Goal: Task Accomplishment & Management: Use online tool/utility

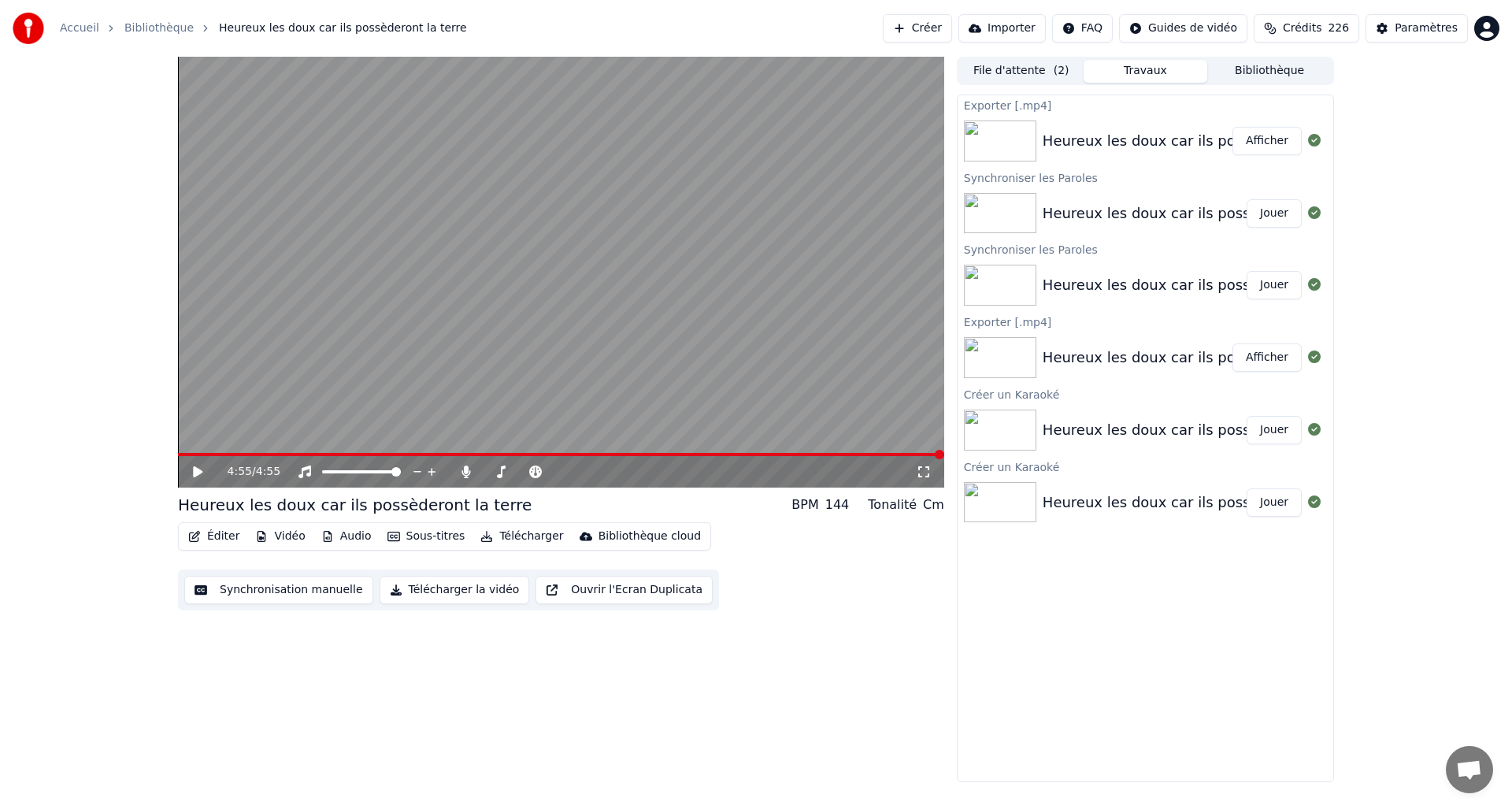
click at [923, 27] on button "Créer" at bounding box center [917, 28] width 70 height 28
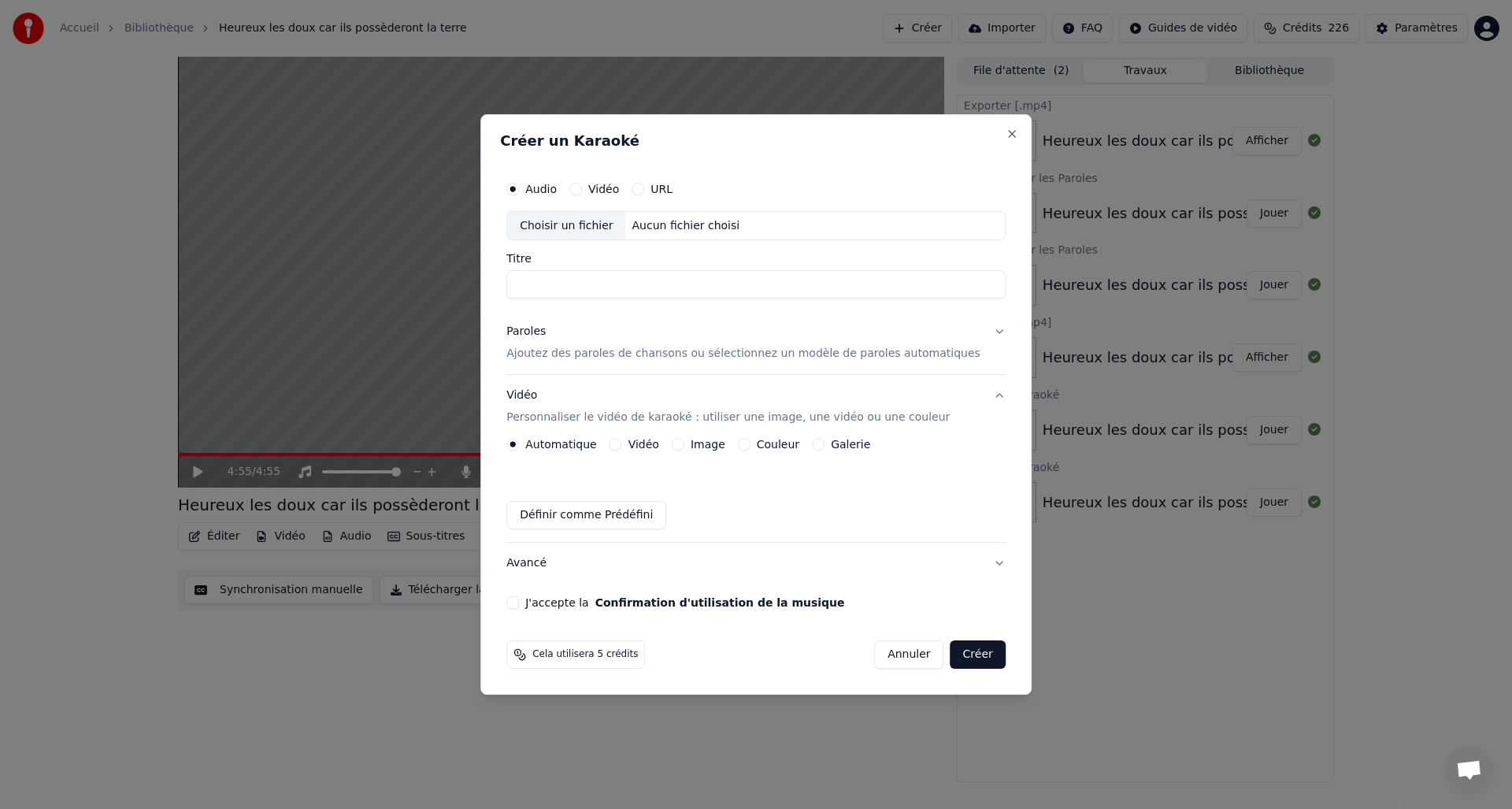
click at [569, 224] on div "Choisir un fichier" at bounding box center [566, 226] width 118 height 28
click at [563, 227] on div "Choisir un fichier" at bounding box center [566, 226] width 118 height 28
type input "**********"
click at [542, 334] on div "Paroles" at bounding box center [525, 332] width 39 height 16
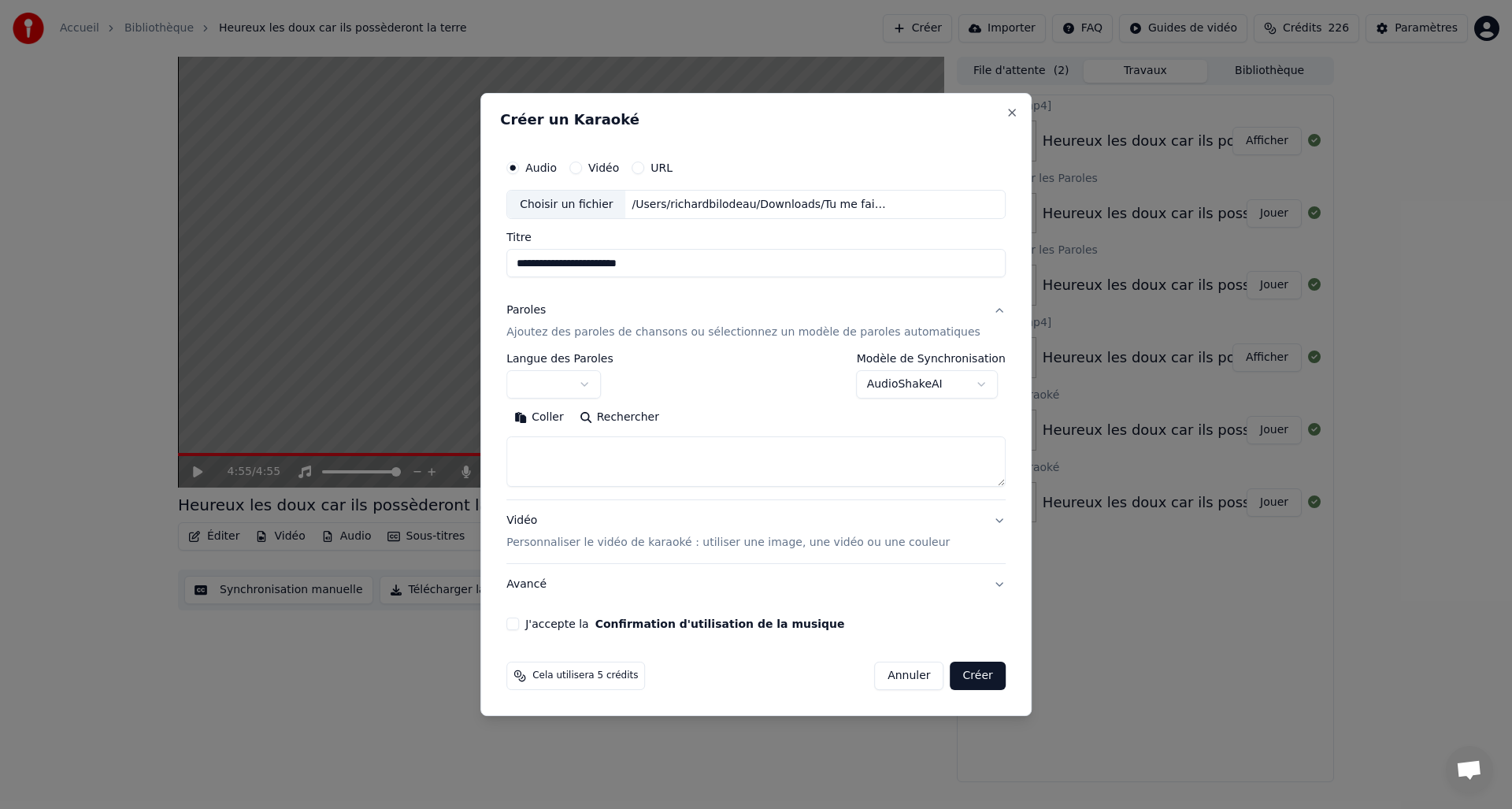
click at [564, 419] on button "Coller" at bounding box center [538, 418] width 66 height 25
type textarea "**********"
click at [535, 519] on div "Vidéo Personnaliser le vidéo de karaoké : utiliser une image, une vidéo ou une …" at bounding box center [727, 533] width 443 height 38
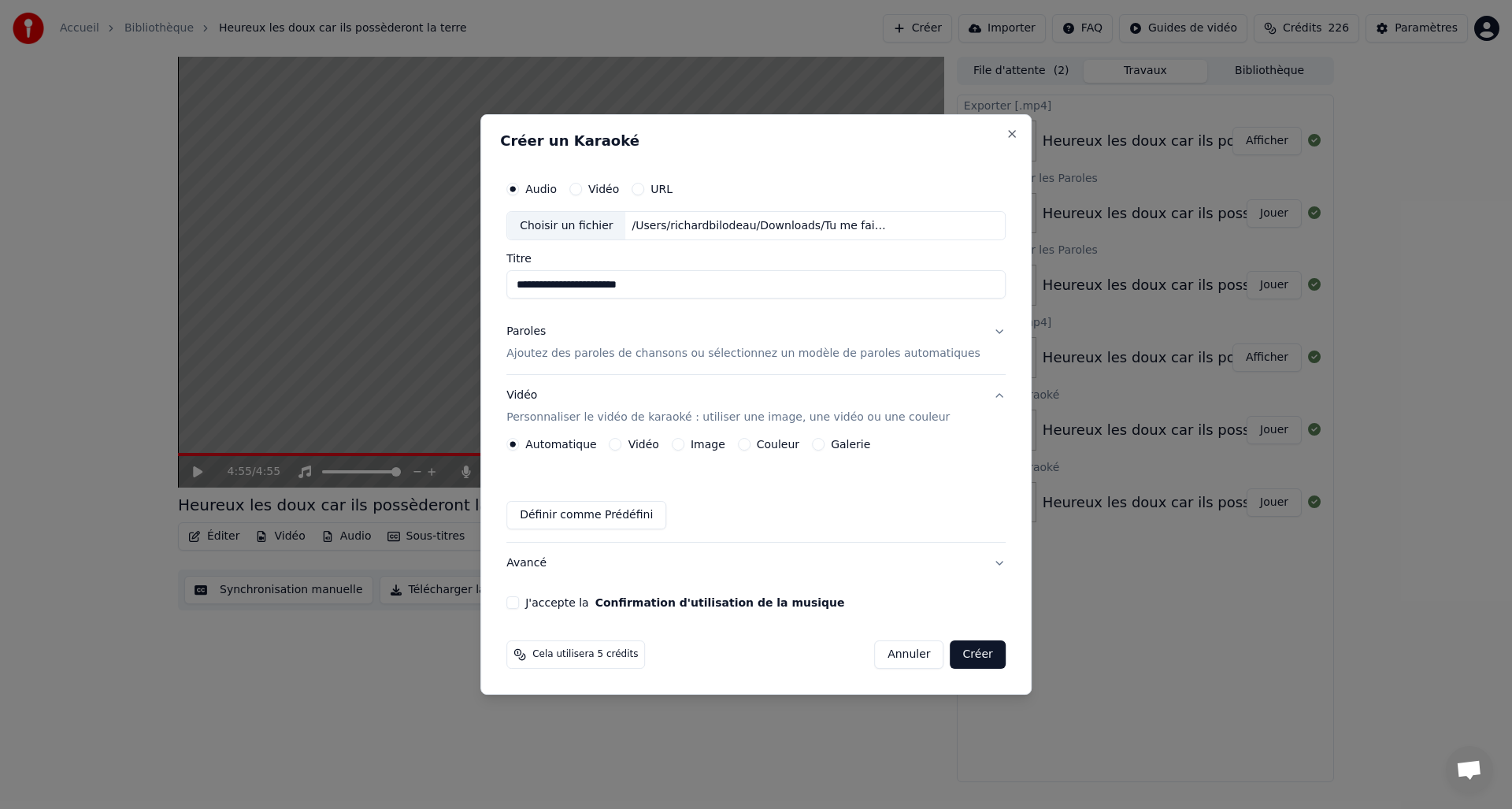
click at [684, 442] on button "Image" at bounding box center [678, 444] width 12 height 12
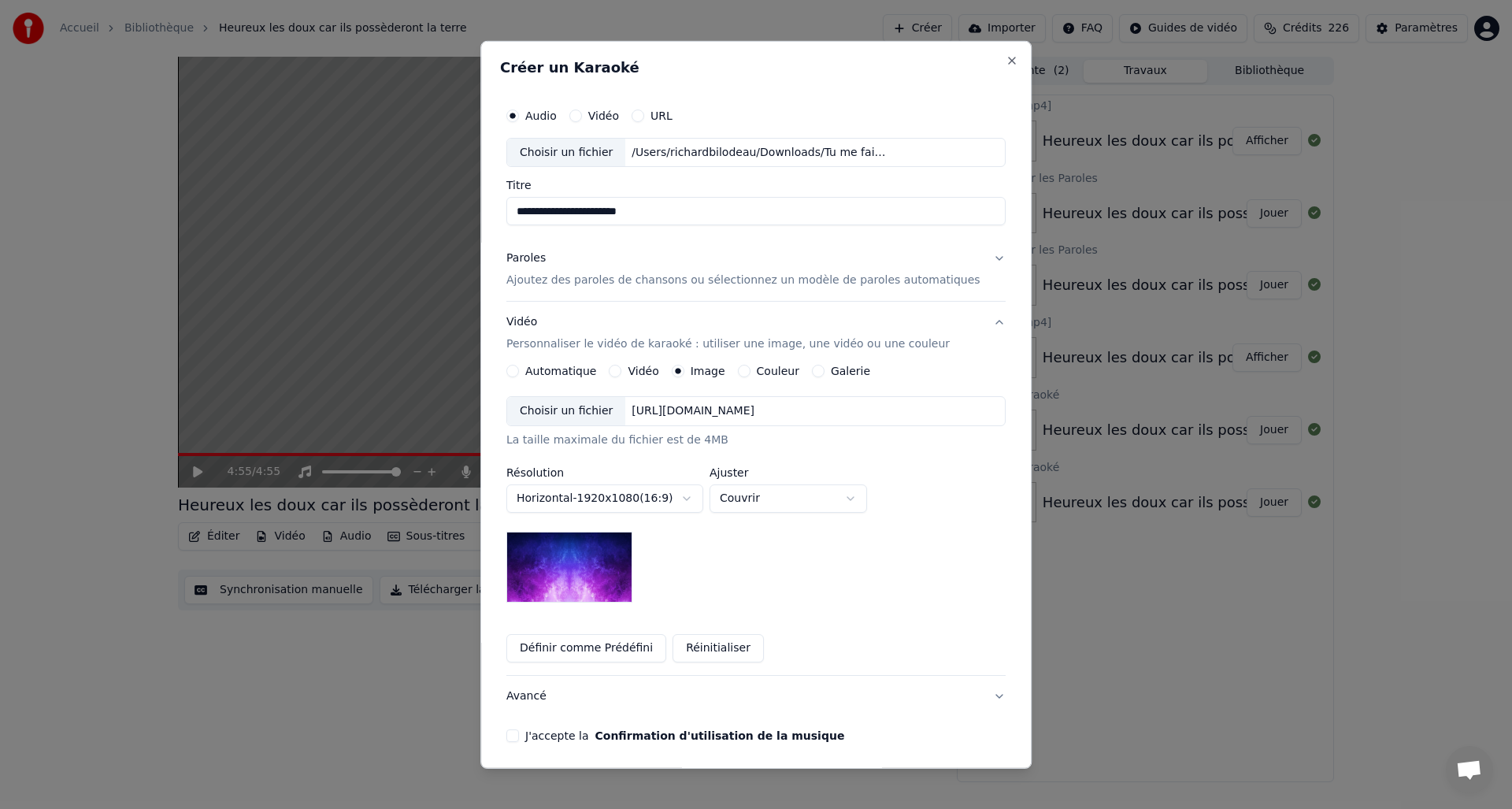
click at [552, 412] on div "Choisir un fichier" at bounding box center [566, 411] width 118 height 28
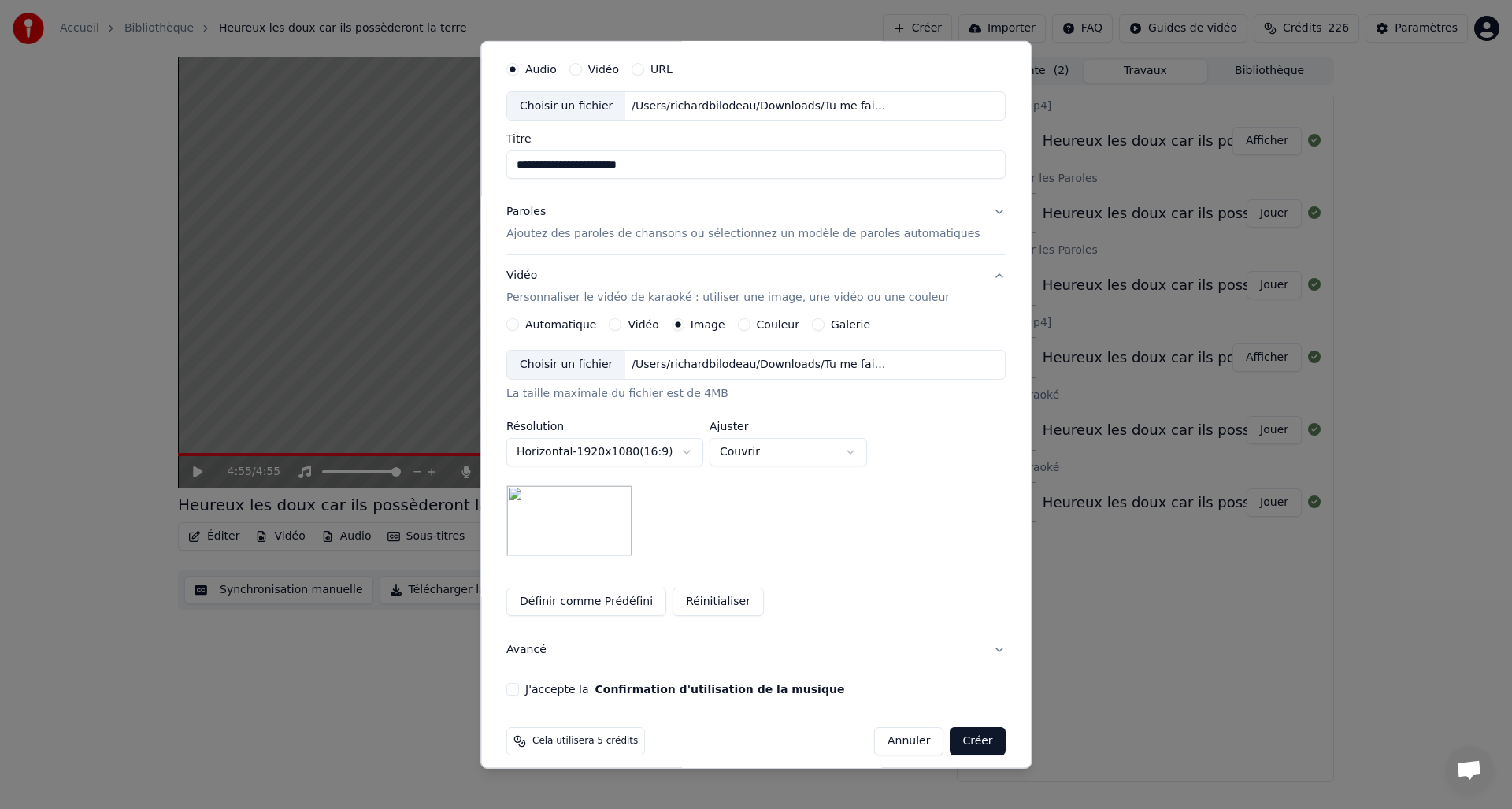
scroll to position [59, 0]
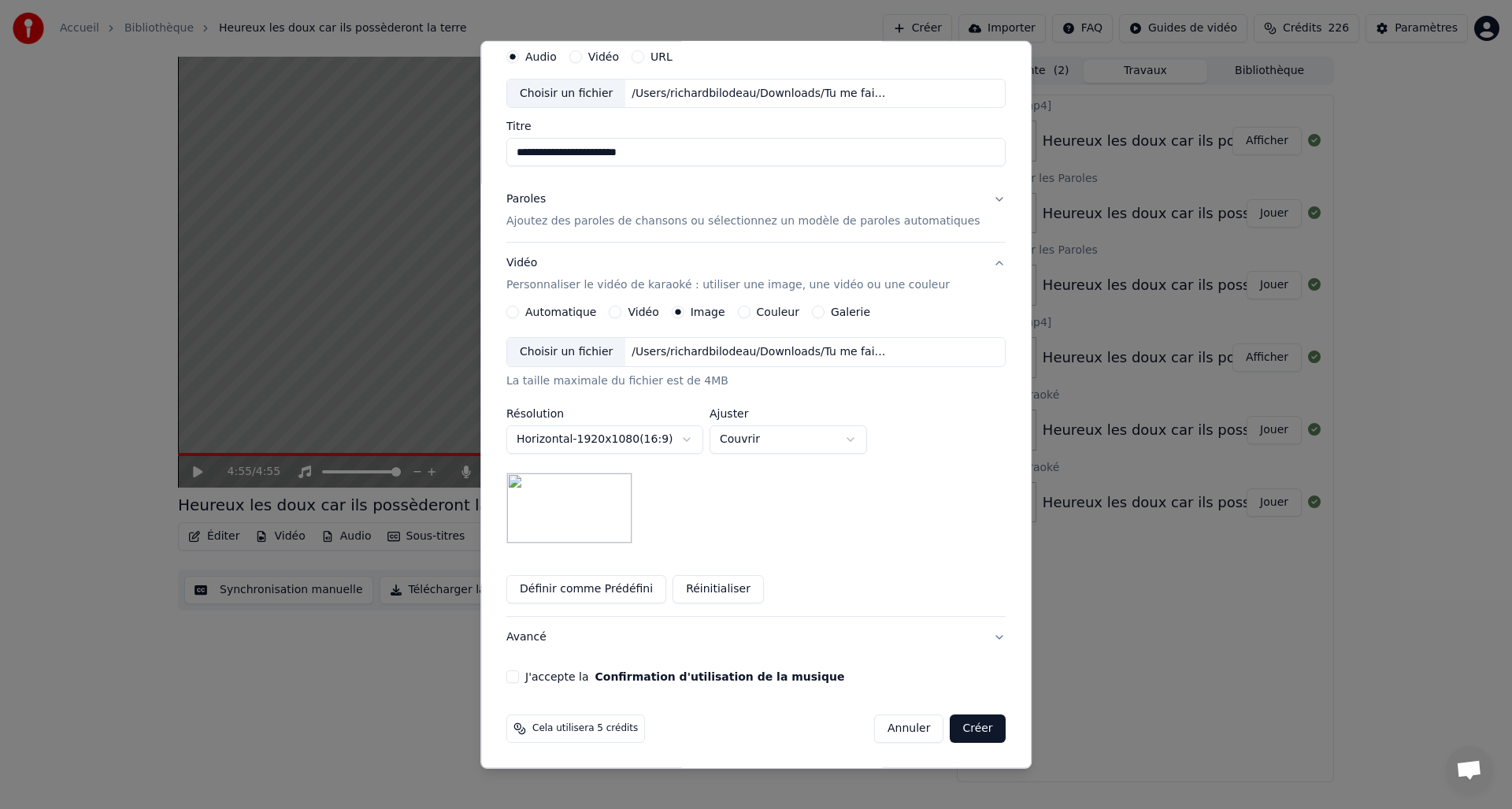
click at [519, 679] on button "J'accepte la Confirmation d'utilisation de la musique" at bounding box center [512, 676] width 12 height 12
click at [970, 727] on button "Créer" at bounding box center [978, 729] width 55 height 28
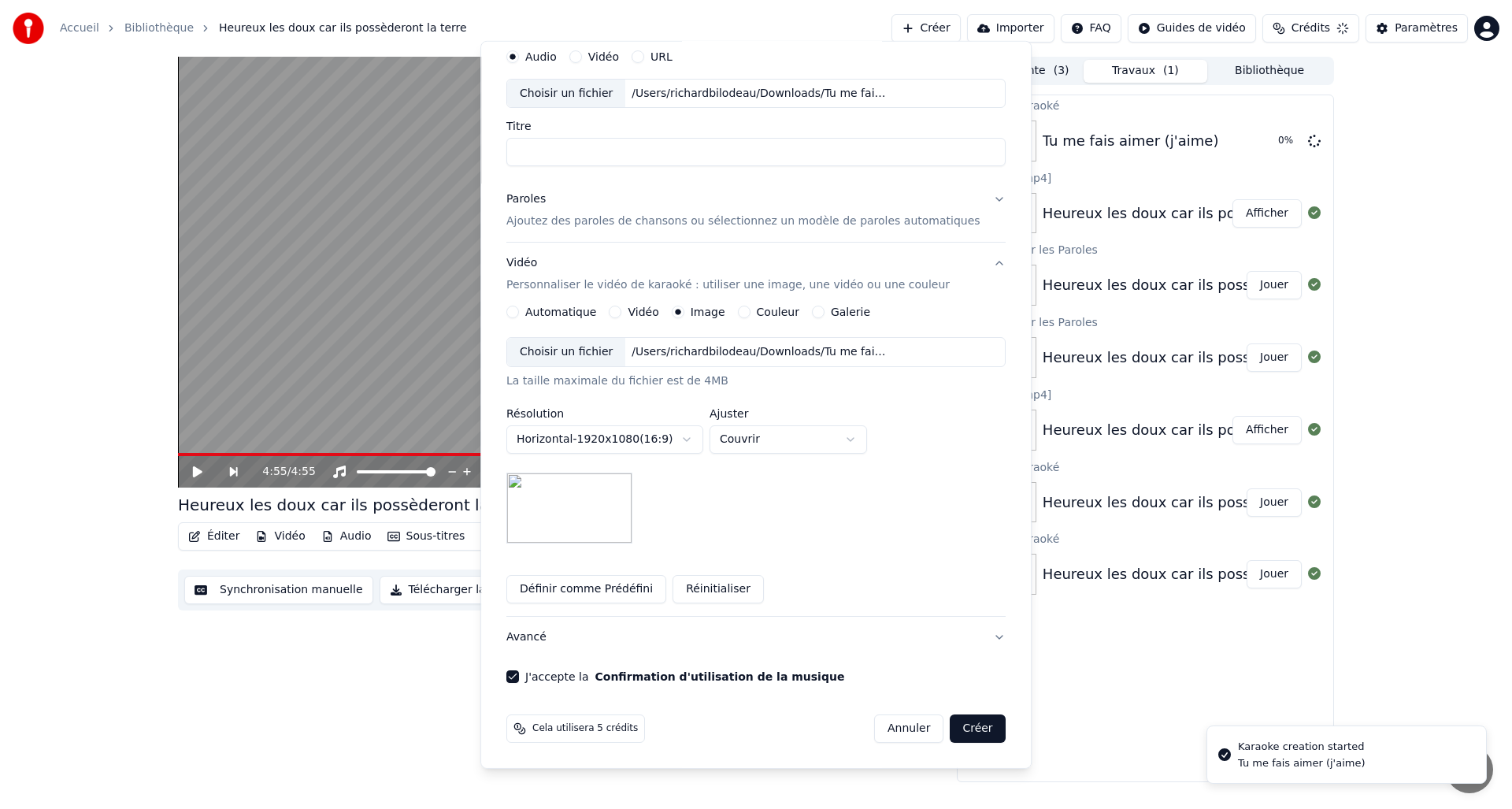
scroll to position [0, 0]
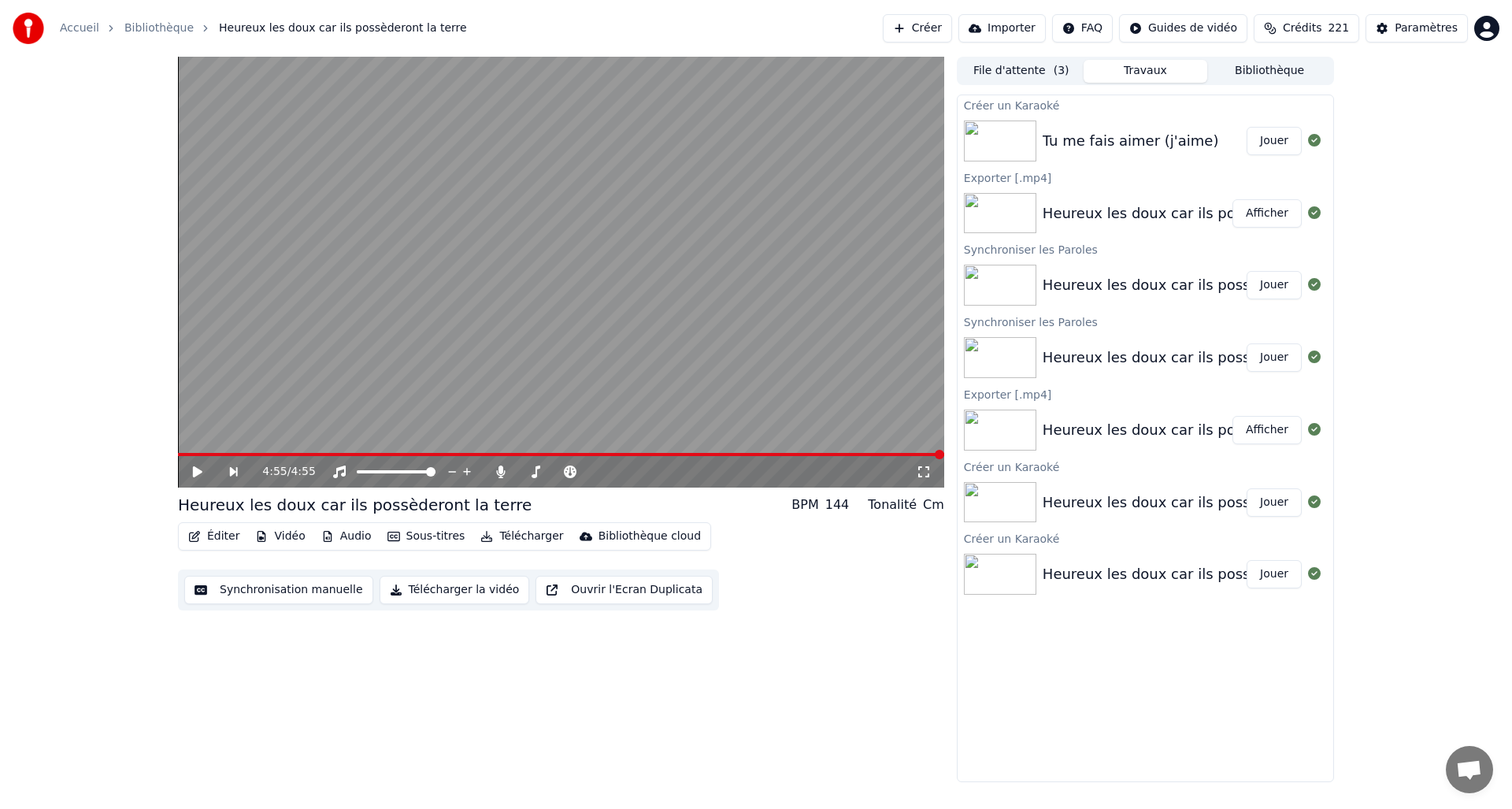
drag, startPoint x: 1261, startPoint y: 139, endPoint x: 1201, endPoint y: 146, distance: 60.4
click at [1255, 139] on button "Jouer" at bounding box center [1274, 141] width 55 height 28
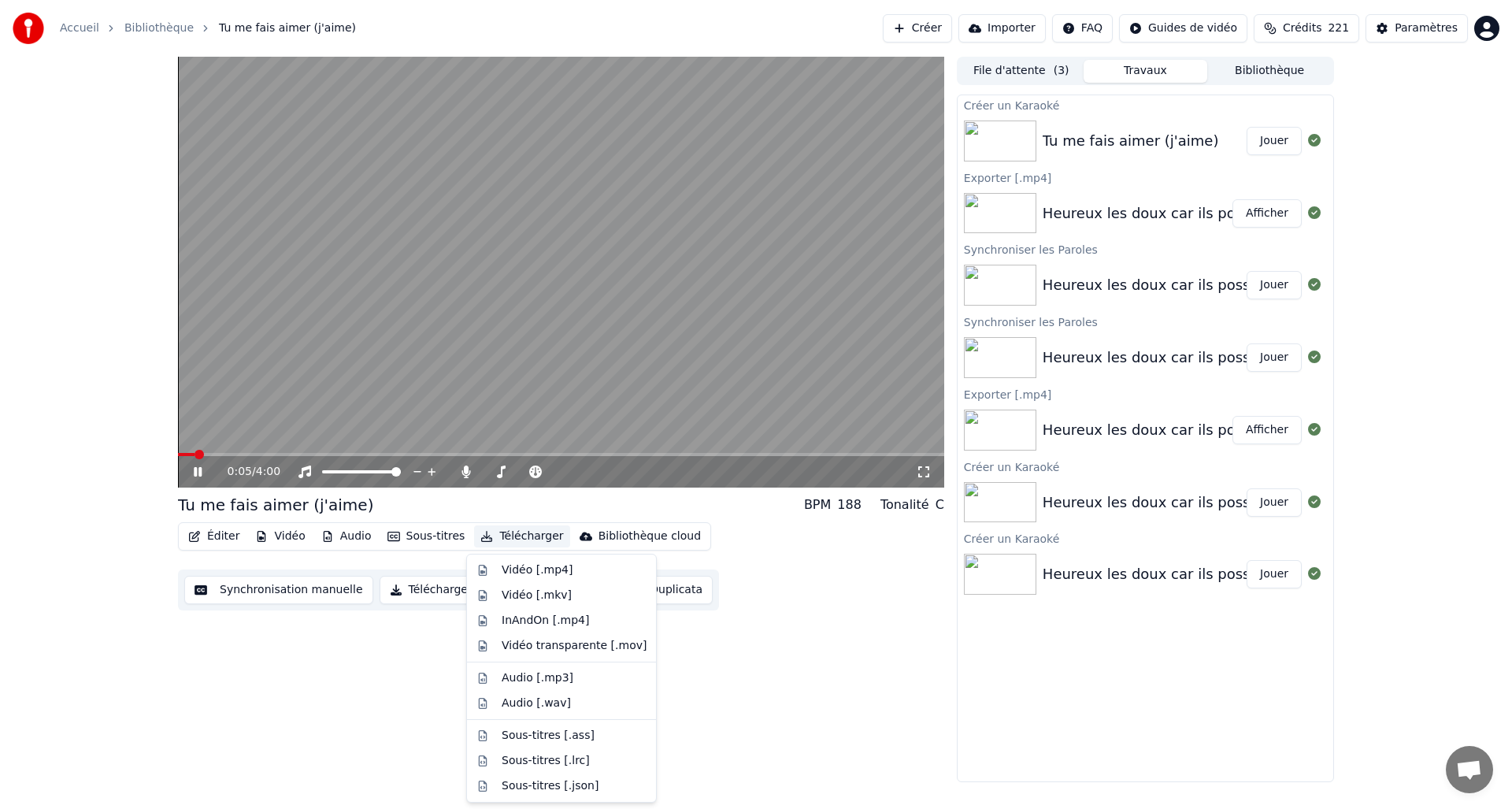
click at [494, 534] on button "Télécharger" at bounding box center [521, 536] width 95 height 22
click at [532, 570] on div "Vidéo [.mp4]" at bounding box center [537, 570] width 70 height 16
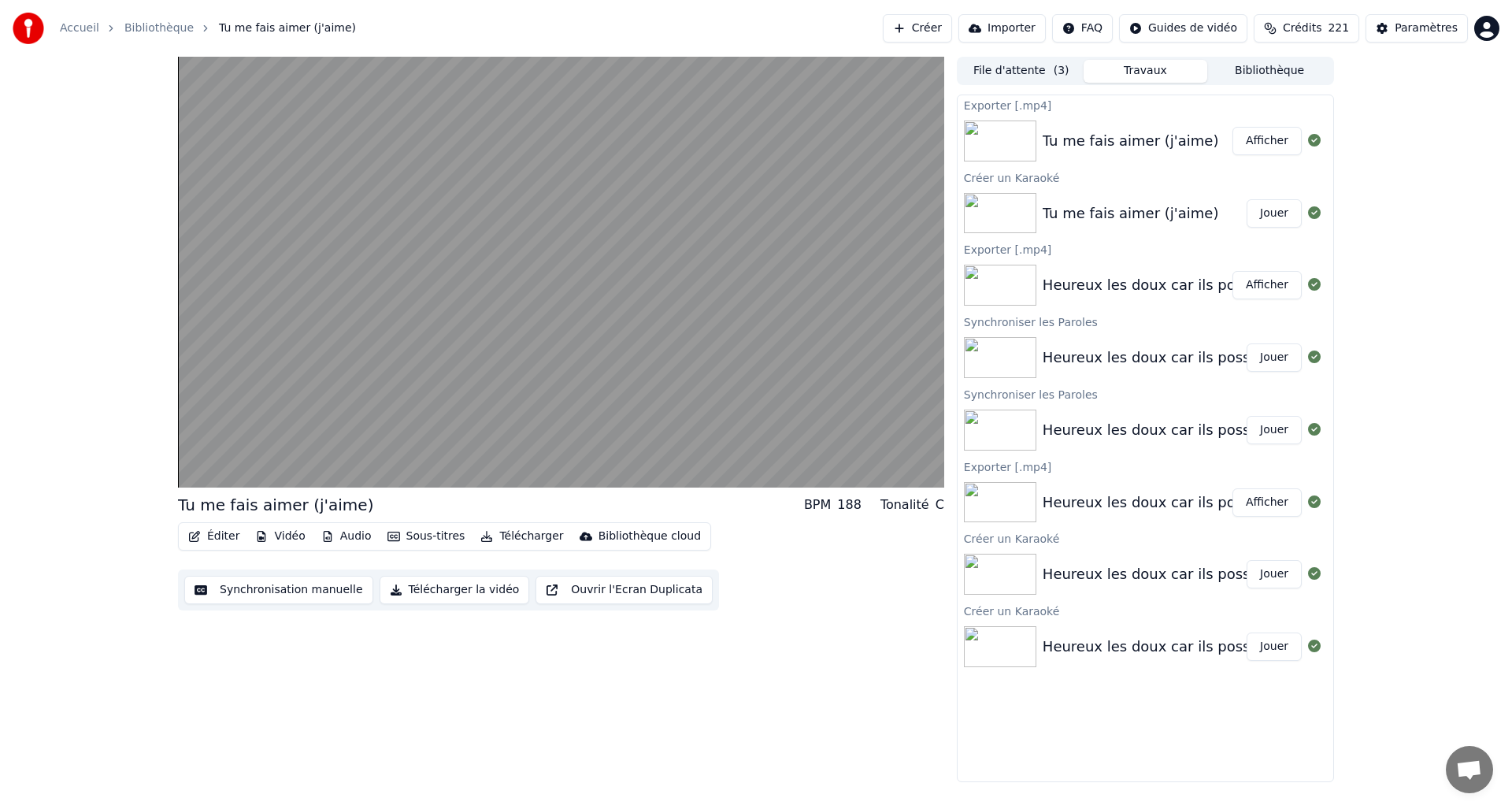
click at [1261, 139] on button "Afficher" at bounding box center [1267, 141] width 70 height 28
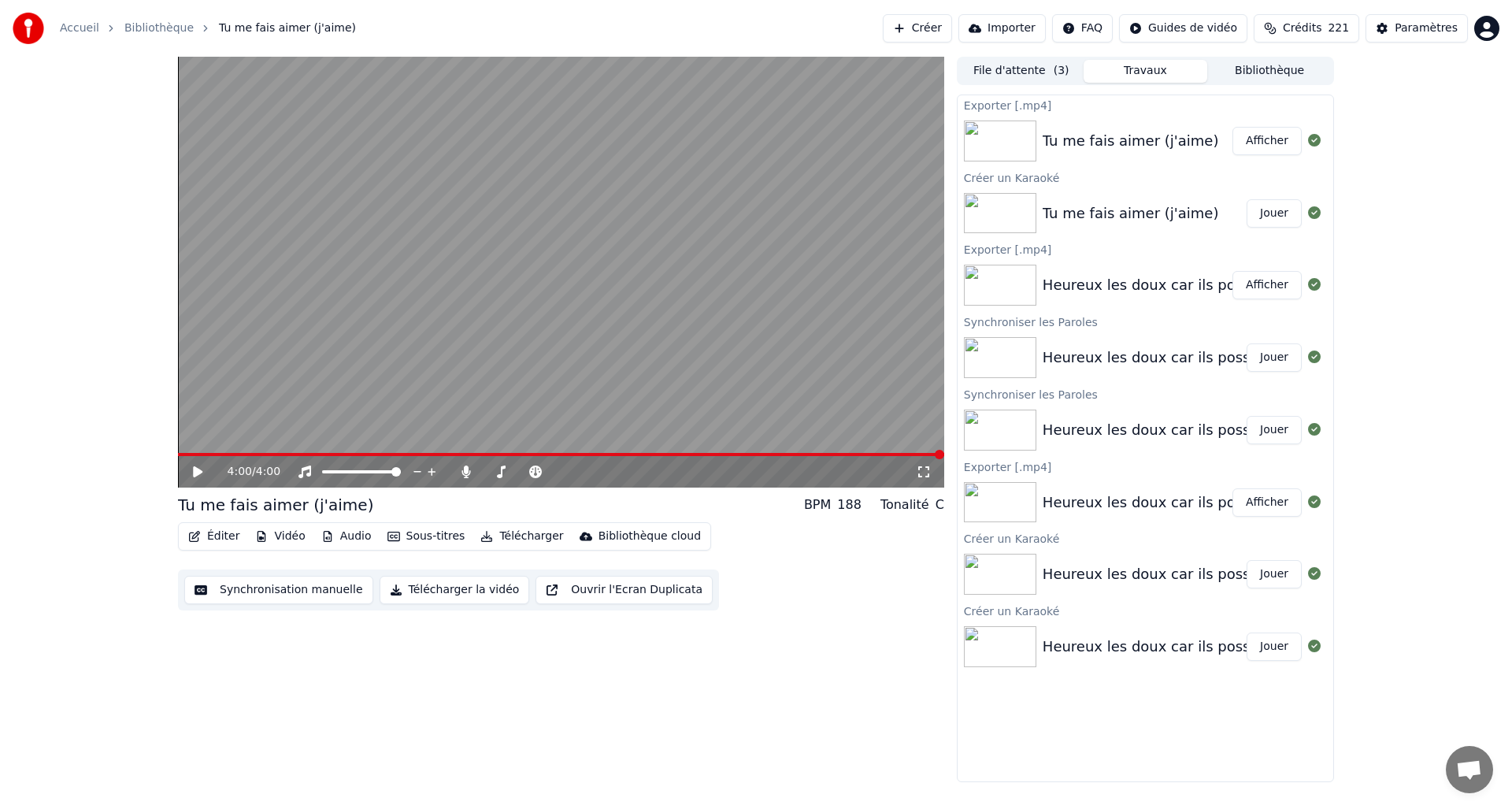
click at [1266, 137] on button "Afficher" at bounding box center [1267, 141] width 70 height 28
click at [929, 28] on button "Créer" at bounding box center [917, 28] width 70 height 28
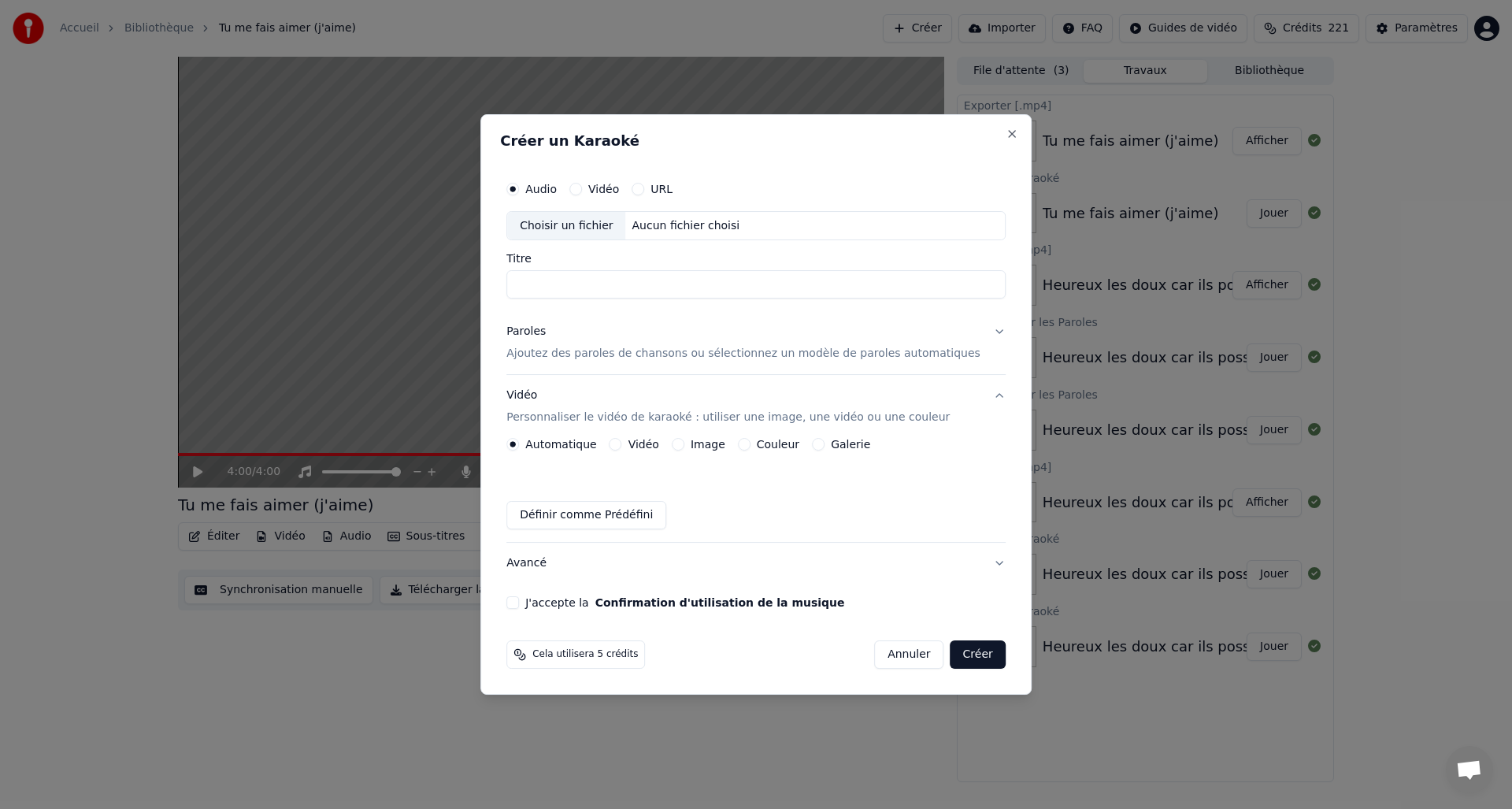
click at [659, 281] on input "Titre" at bounding box center [756, 285] width 499 height 28
click at [568, 225] on div "Choisir un fichier" at bounding box center [566, 226] width 118 height 28
type input "**********"
click at [544, 331] on div "Paroles" at bounding box center [525, 332] width 39 height 16
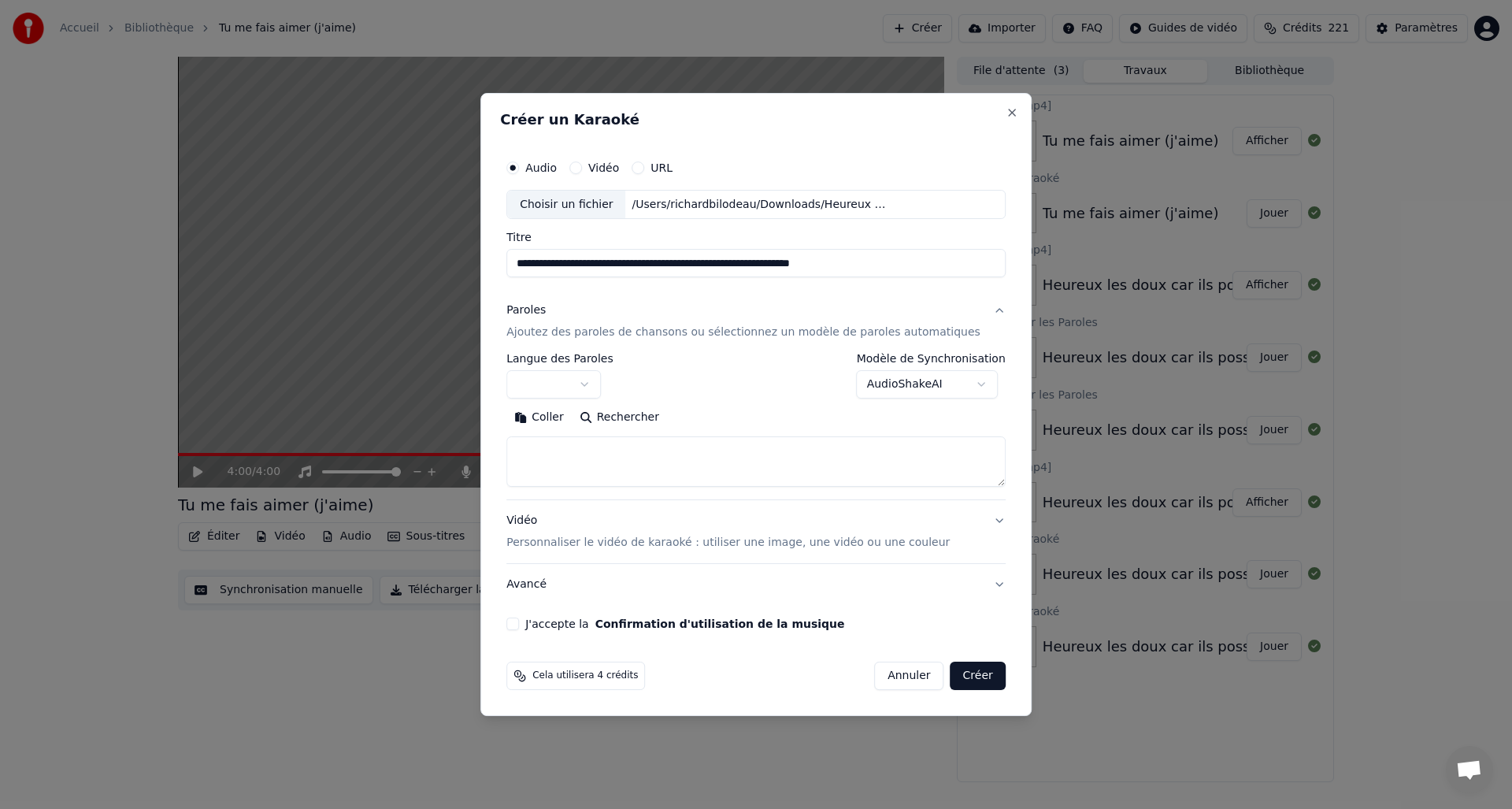
click at [567, 415] on button "Coller" at bounding box center [538, 418] width 66 height 25
click at [602, 460] on textarea at bounding box center [741, 462] width 470 height 51
drag, startPoint x: 542, startPoint y: 475, endPoint x: 568, endPoint y: 474, distance: 26.0
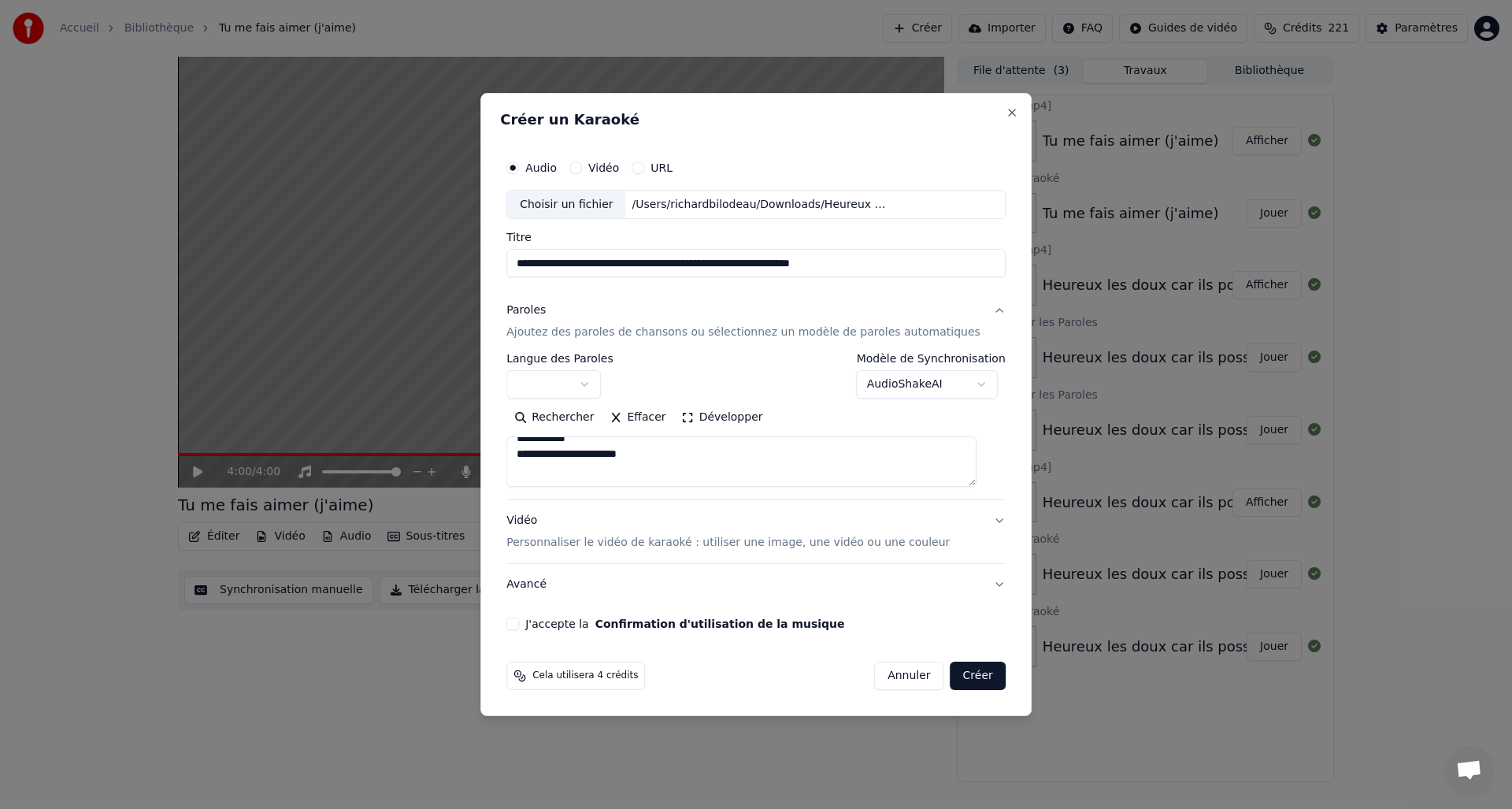
click at [542, 475] on textarea at bounding box center [741, 462] width 470 height 51
type textarea "**********"
click at [534, 518] on div "Vidéo Personnaliser le vidéo de karaoké : utiliser une image, une vidéo ou une …" at bounding box center [727, 533] width 443 height 38
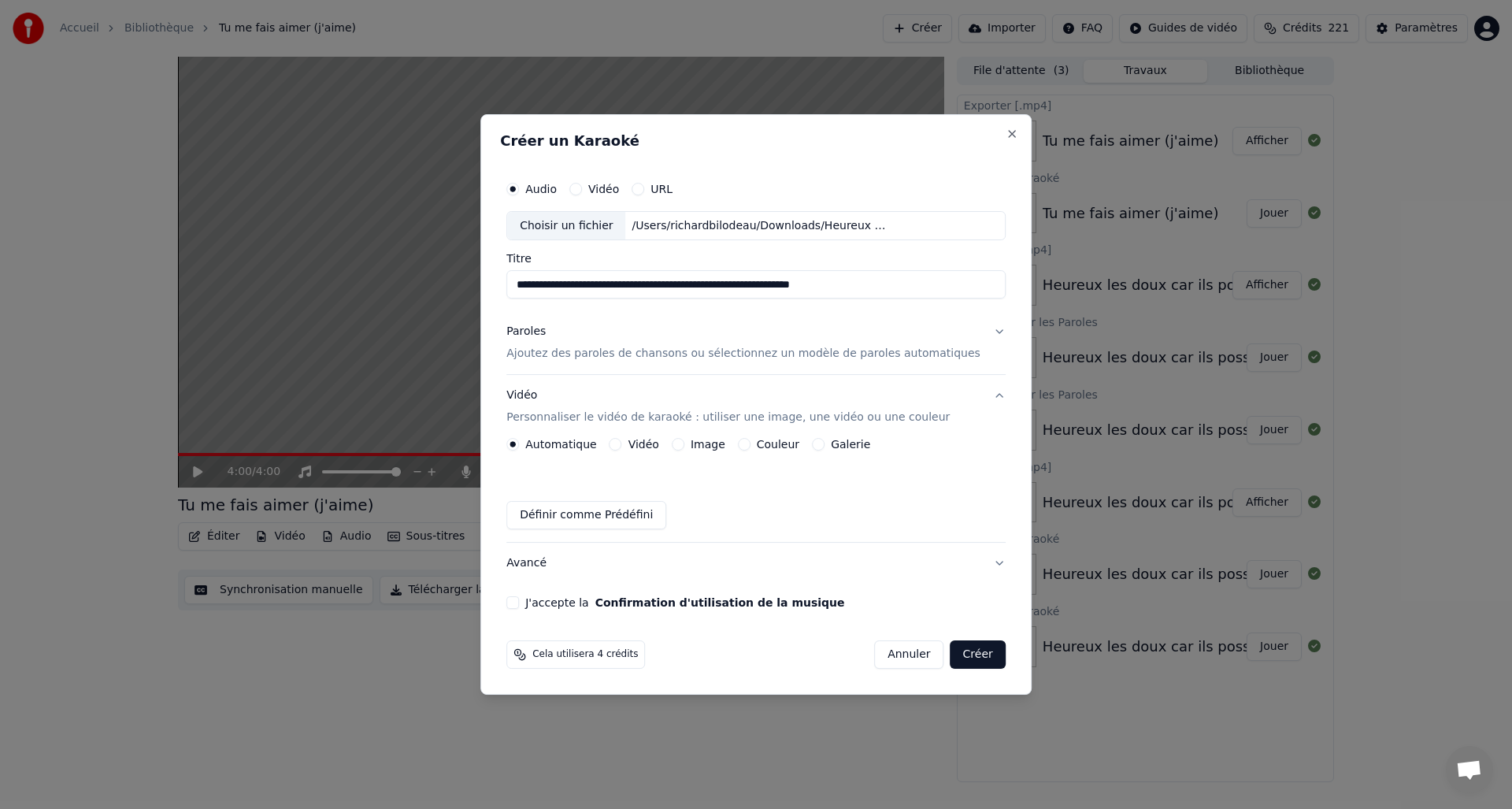
click at [684, 442] on button "Image" at bounding box center [678, 444] width 12 height 12
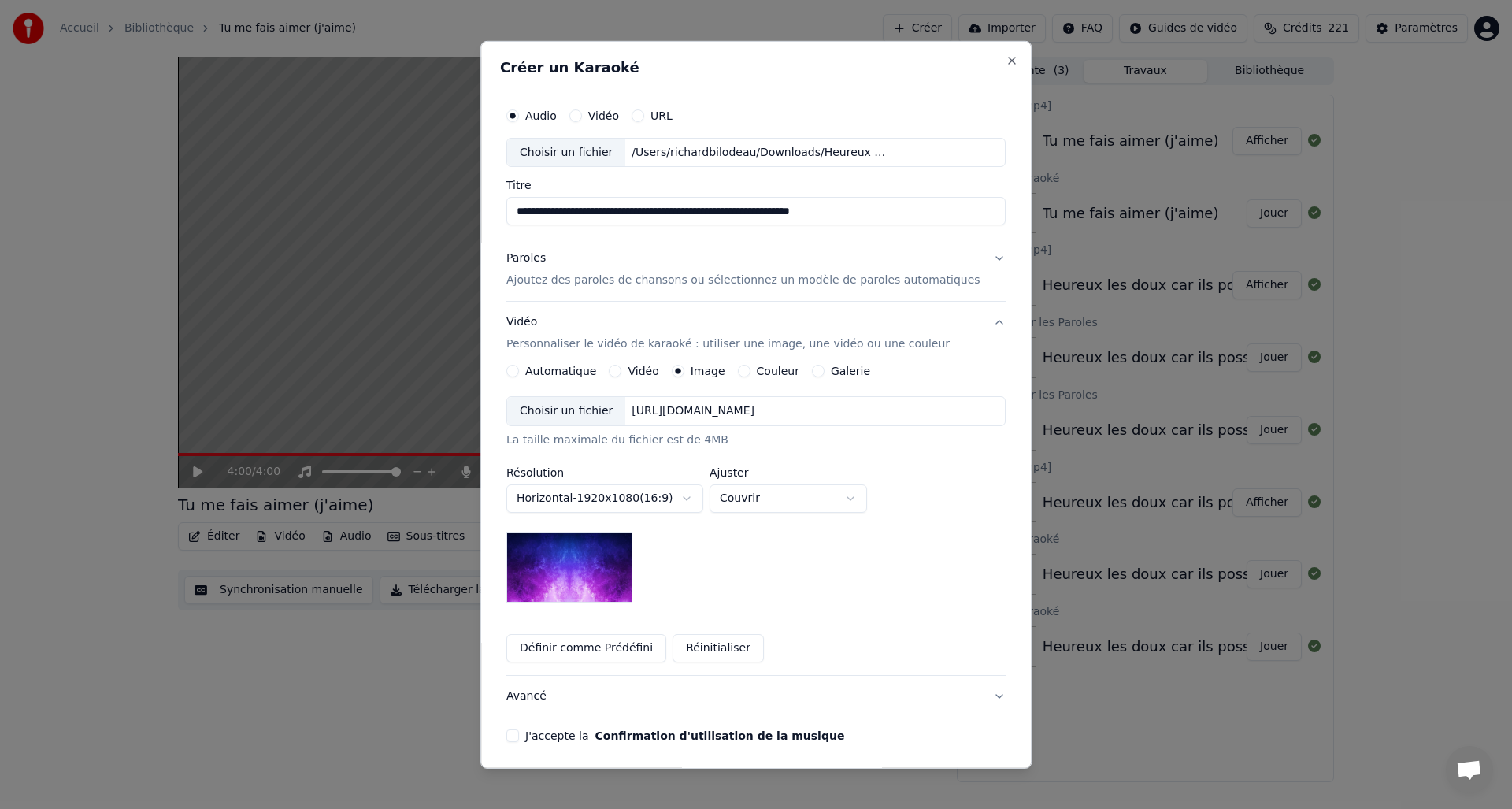
click at [566, 407] on div "Choisir un fichier" at bounding box center [566, 411] width 118 height 28
click at [519, 733] on button "J'accepte la Confirmation d'utilisation de la musique" at bounding box center [512, 735] width 12 height 12
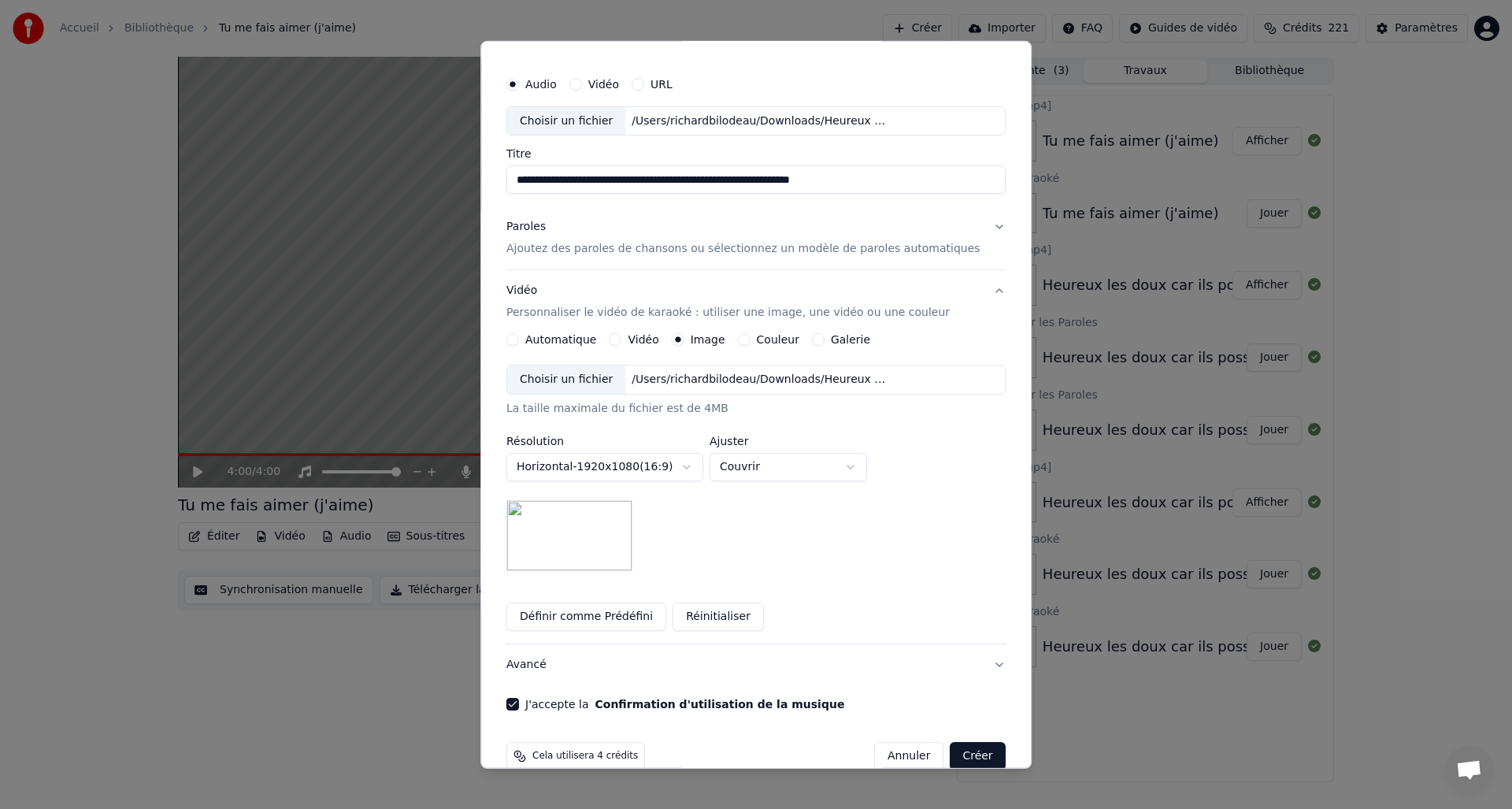
scroll to position [59, 0]
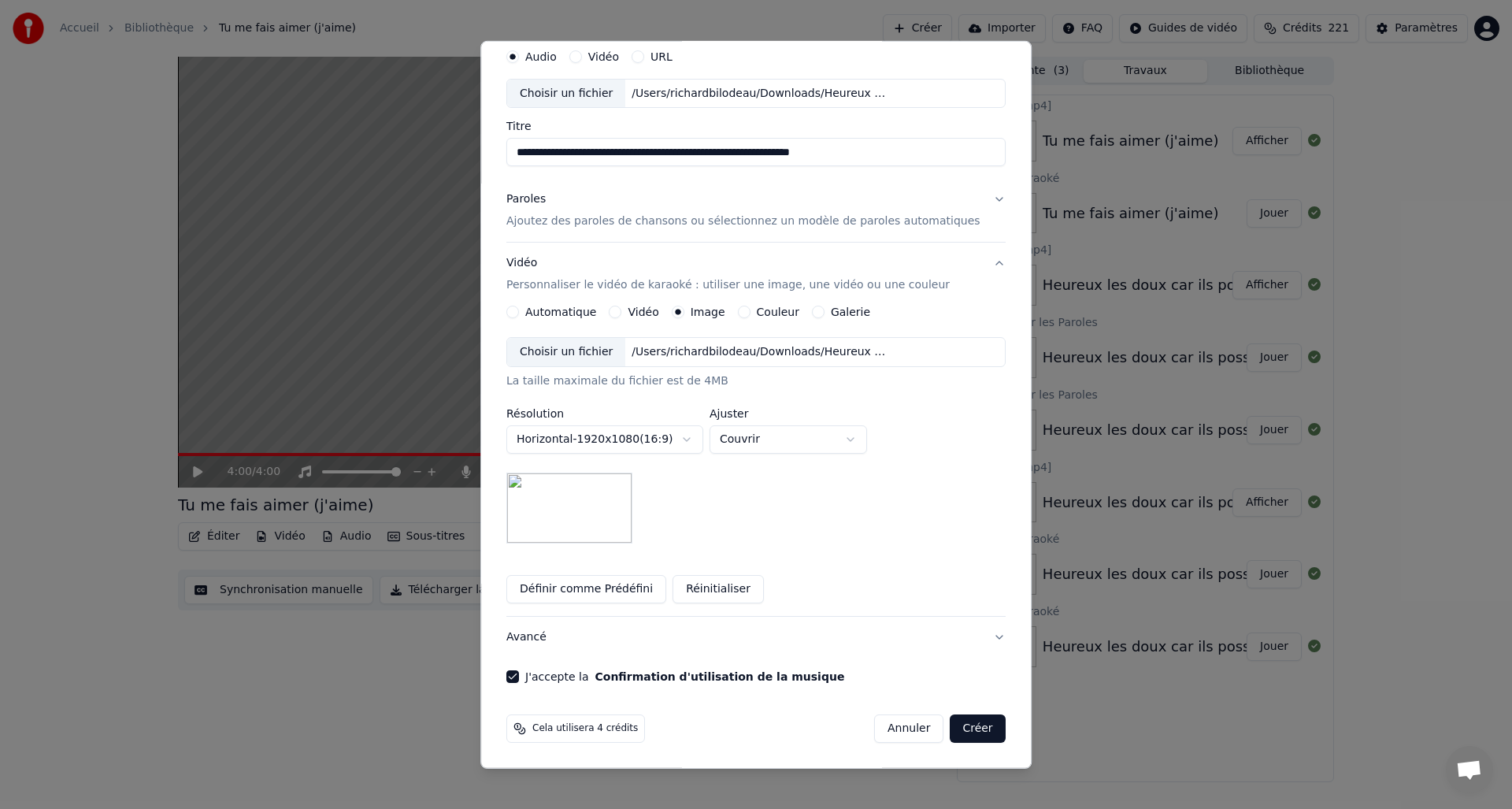
click at [953, 736] on button "Créer" at bounding box center [978, 729] width 55 height 28
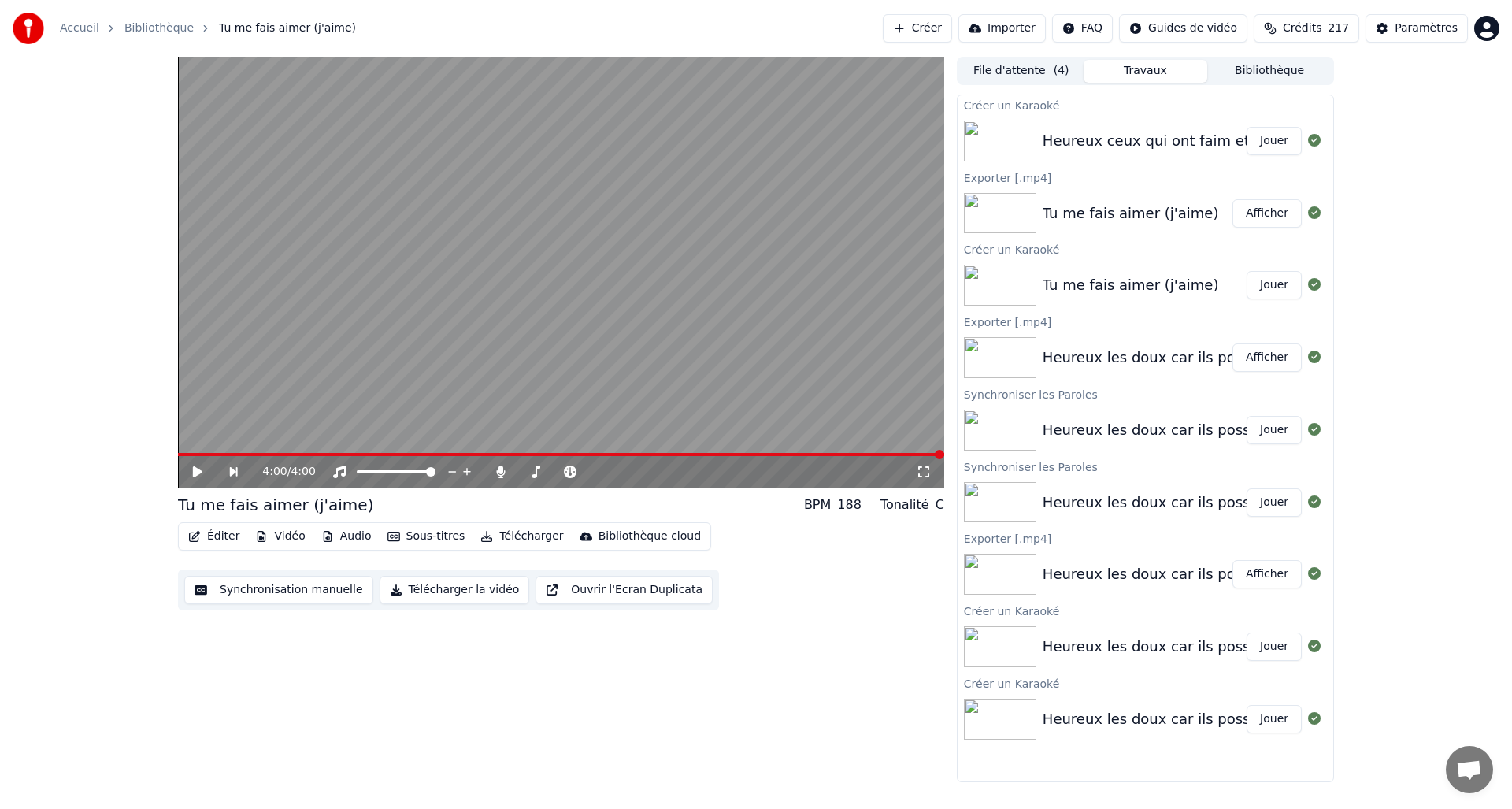
drag, startPoint x: 1271, startPoint y: 136, endPoint x: 1258, endPoint y: 139, distance: 13.3
click at [1271, 136] on button "Jouer" at bounding box center [1274, 141] width 55 height 28
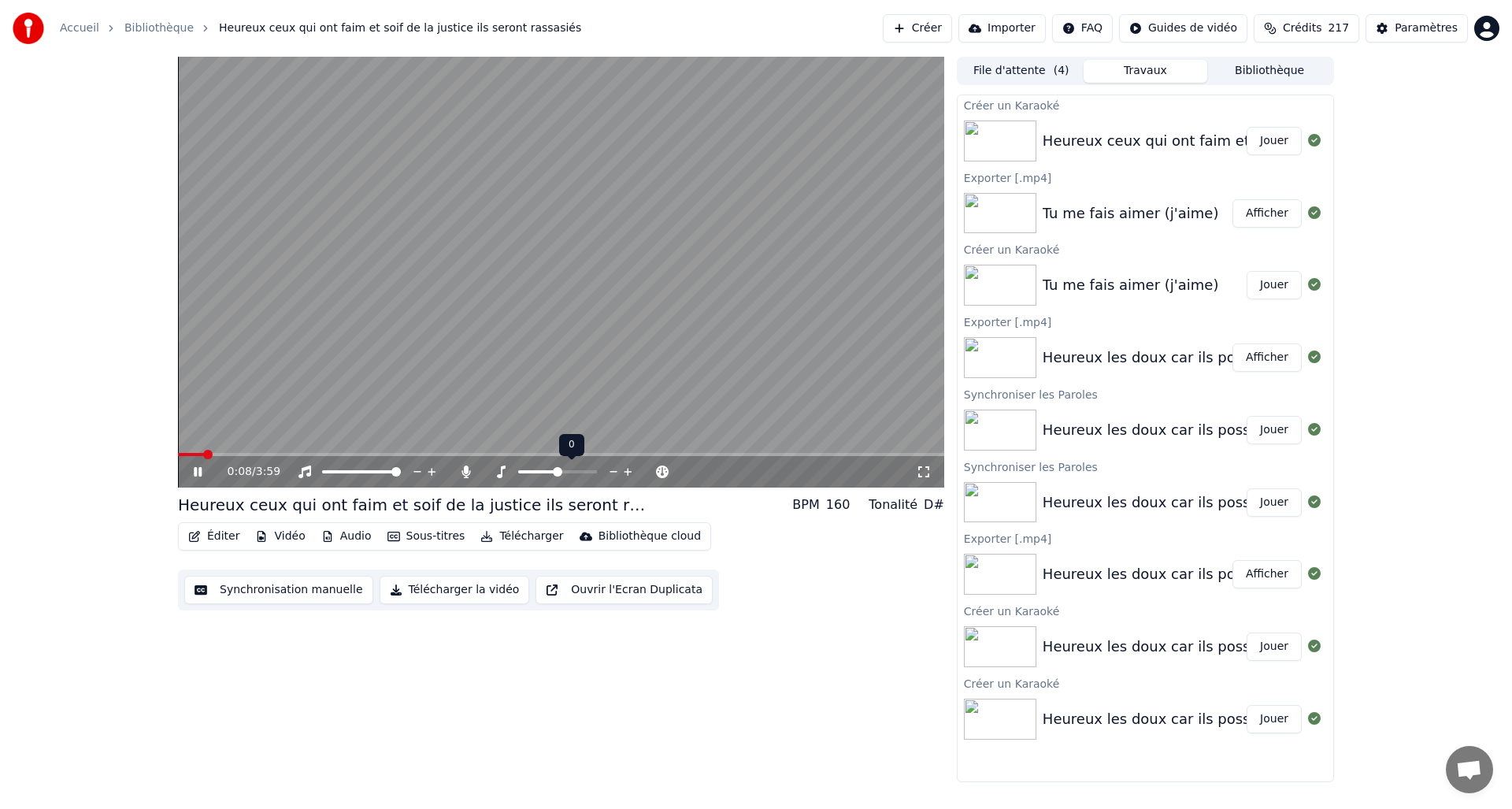
click at [558, 474] on span at bounding box center [557, 471] width 9 height 9
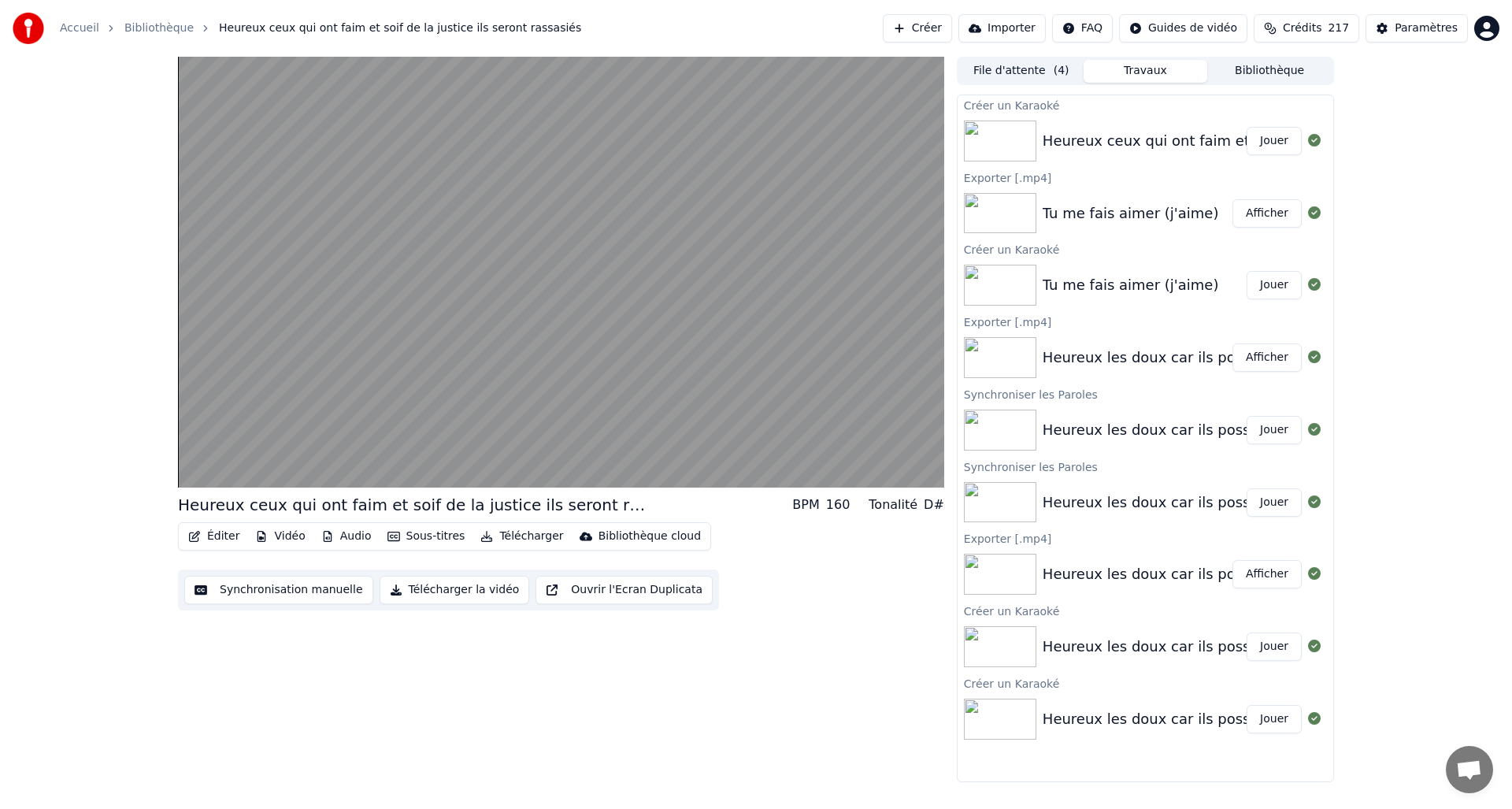
drag, startPoint x: 1125, startPoint y: 542, endPoint x: 1149, endPoint y: 441, distance: 103.8
click at [1149, 441] on div "Créer un Karaoké Heureux ceux qui ont faim et soif de la justice ils seront ras…" at bounding box center [1145, 438] width 377 height 688
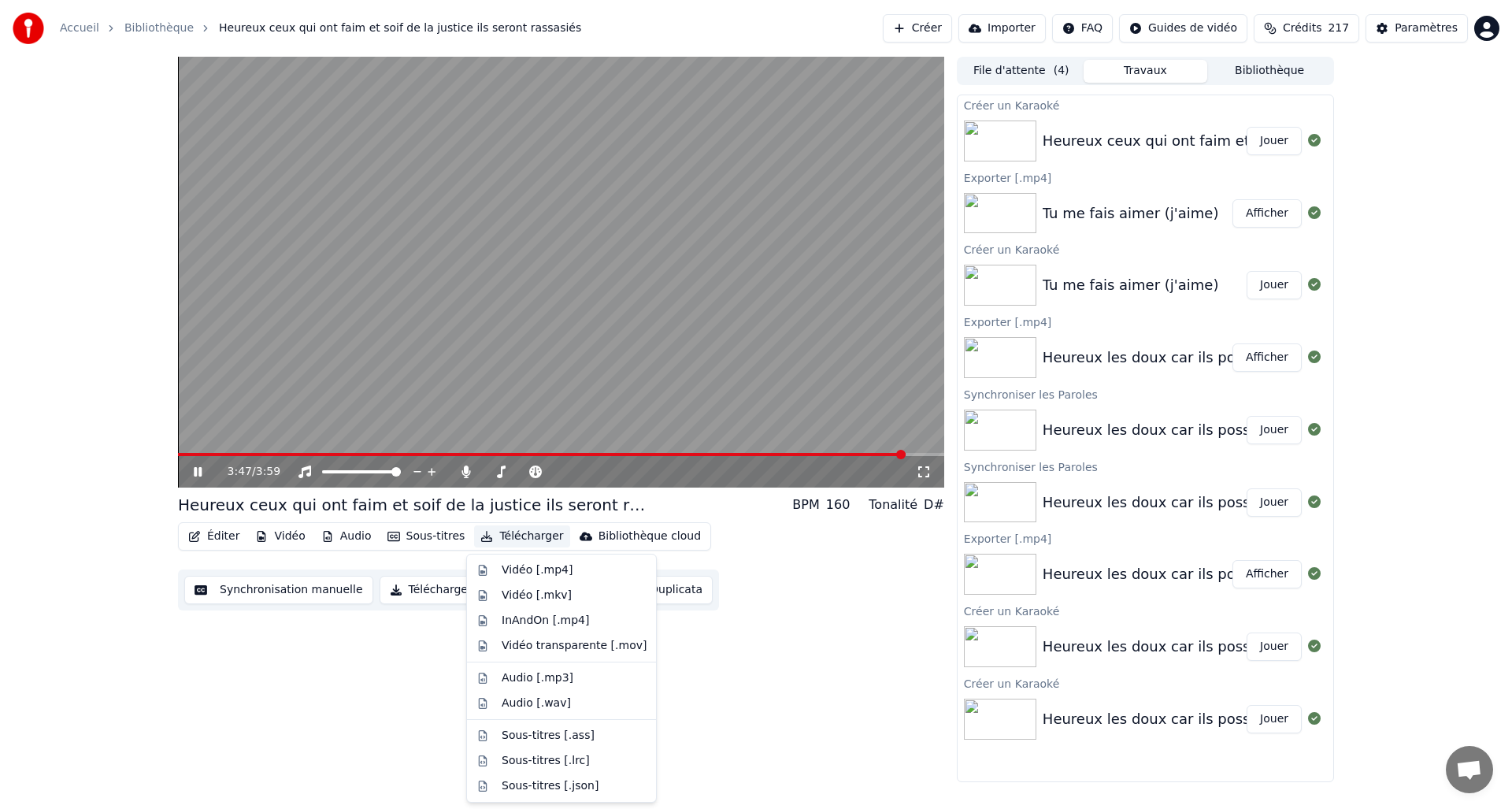
click at [504, 532] on button "Télécharger" at bounding box center [521, 536] width 95 height 22
click at [535, 567] on div "Vidéo [.mp4]" at bounding box center [537, 570] width 70 height 16
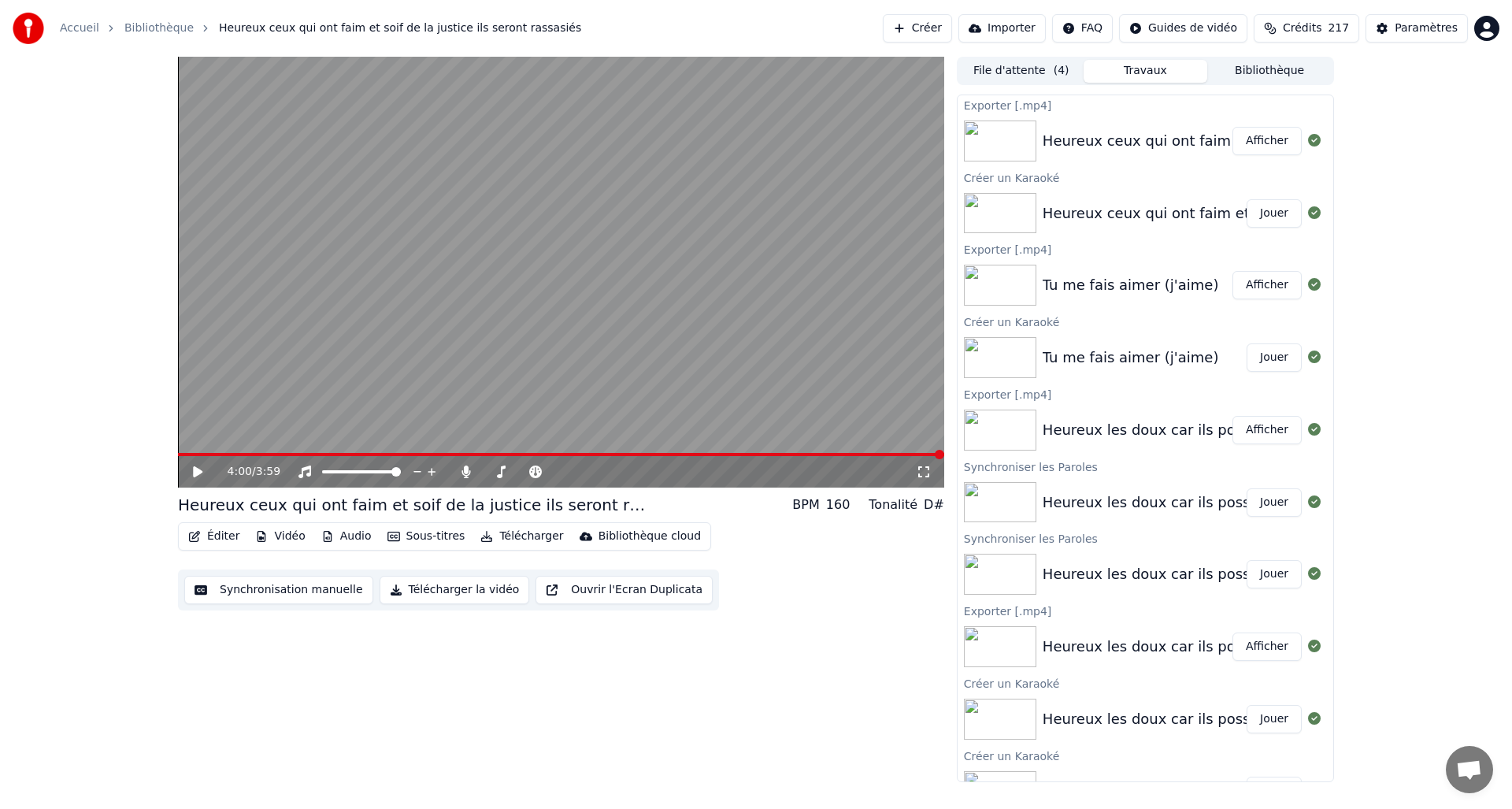
click at [1266, 144] on button "Afficher" at bounding box center [1267, 141] width 70 height 28
click at [939, 31] on button "Créer" at bounding box center [917, 28] width 70 height 28
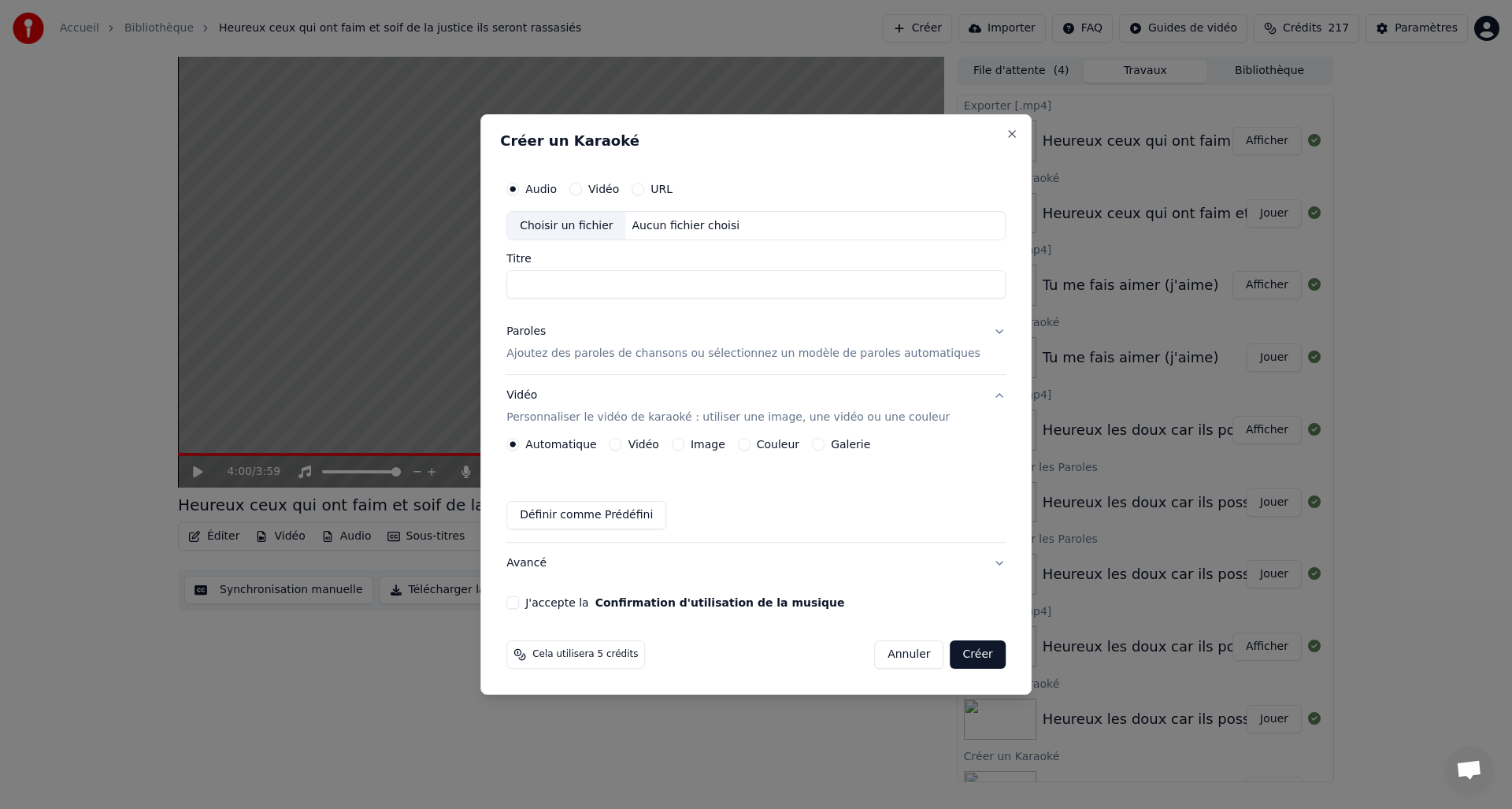
click at [561, 223] on div "Choisir un fichier" at bounding box center [566, 226] width 118 height 28
drag, startPoint x: 764, startPoint y: 280, endPoint x: 832, endPoint y: 298, distance: 70.3
click at [764, 280] on input "**********" at bounding box center [756, 285] width 499 height 28
drag, startPoint x: 753, startPoint y: 285, endPoint x: 781, endPoint y: 285, distance: 28.0
click at [781, 285] on input "**********" at bounding box center [756, 285] width 499 height 28
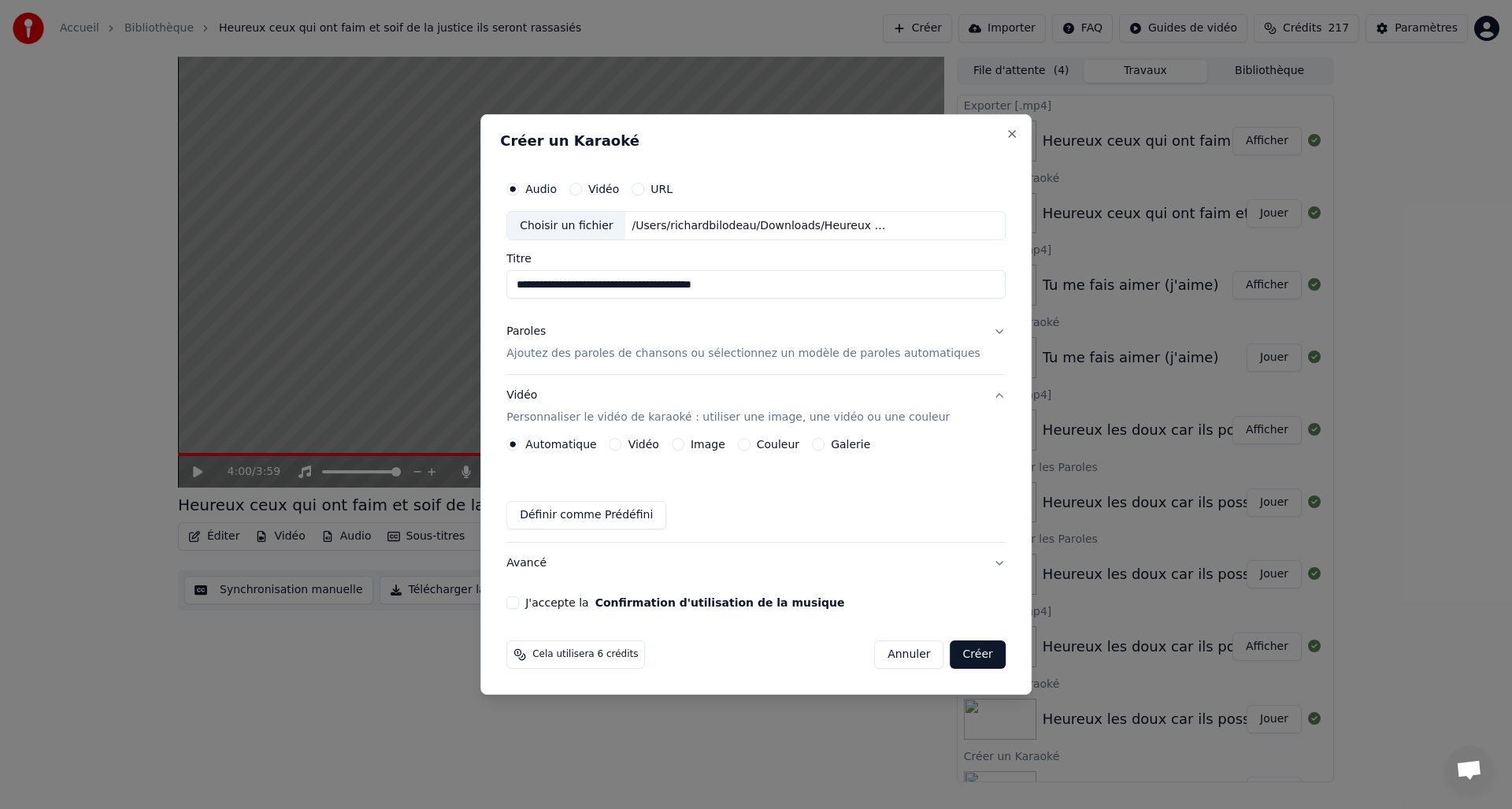
drag, startPoint x: 534, startPoint y: 283, endPoint x: 546, endPoint y: 283, distance: 12.0
click at [533, 283] on input "**********" at bounding box center [756, 285] width 499 height 28
click at [775, 286] on input "**********" at bounding box center [756, 285] width 499 height 28
type input "**********"
click at [539, 333] on div "Paroles" at bounding box center [525, 332] width 39 height 16
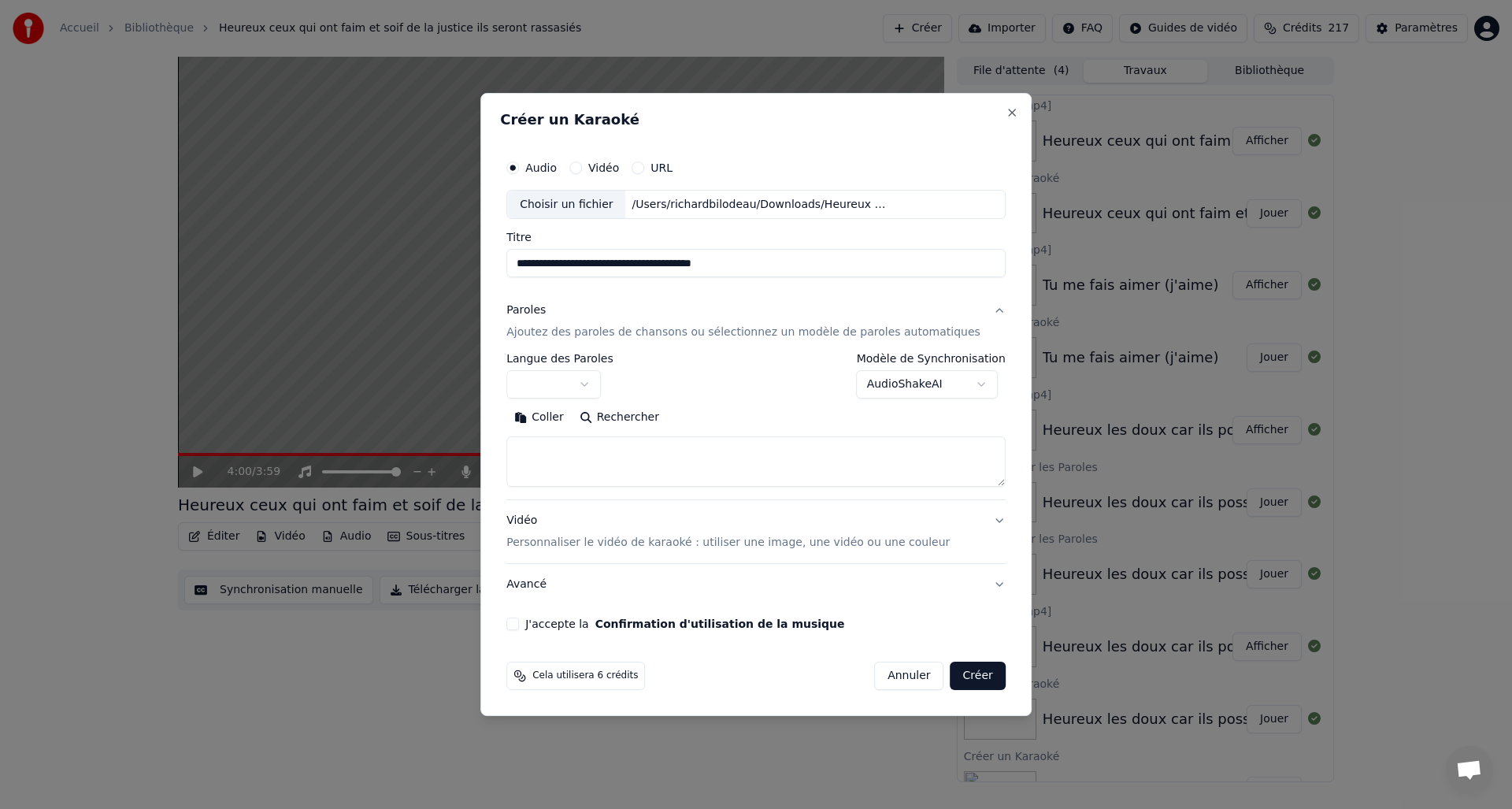
click at [556, 417] on button "Coller" at bounding box center [538, 418] width 66 height 25
type textarea "**********"
click at [541, 523] on div "Vidéo Personnaliser le vidéo de karaoké : utiliser une image, une vidéo ou une …" at bounding box center [727, 533] width 443 height 38
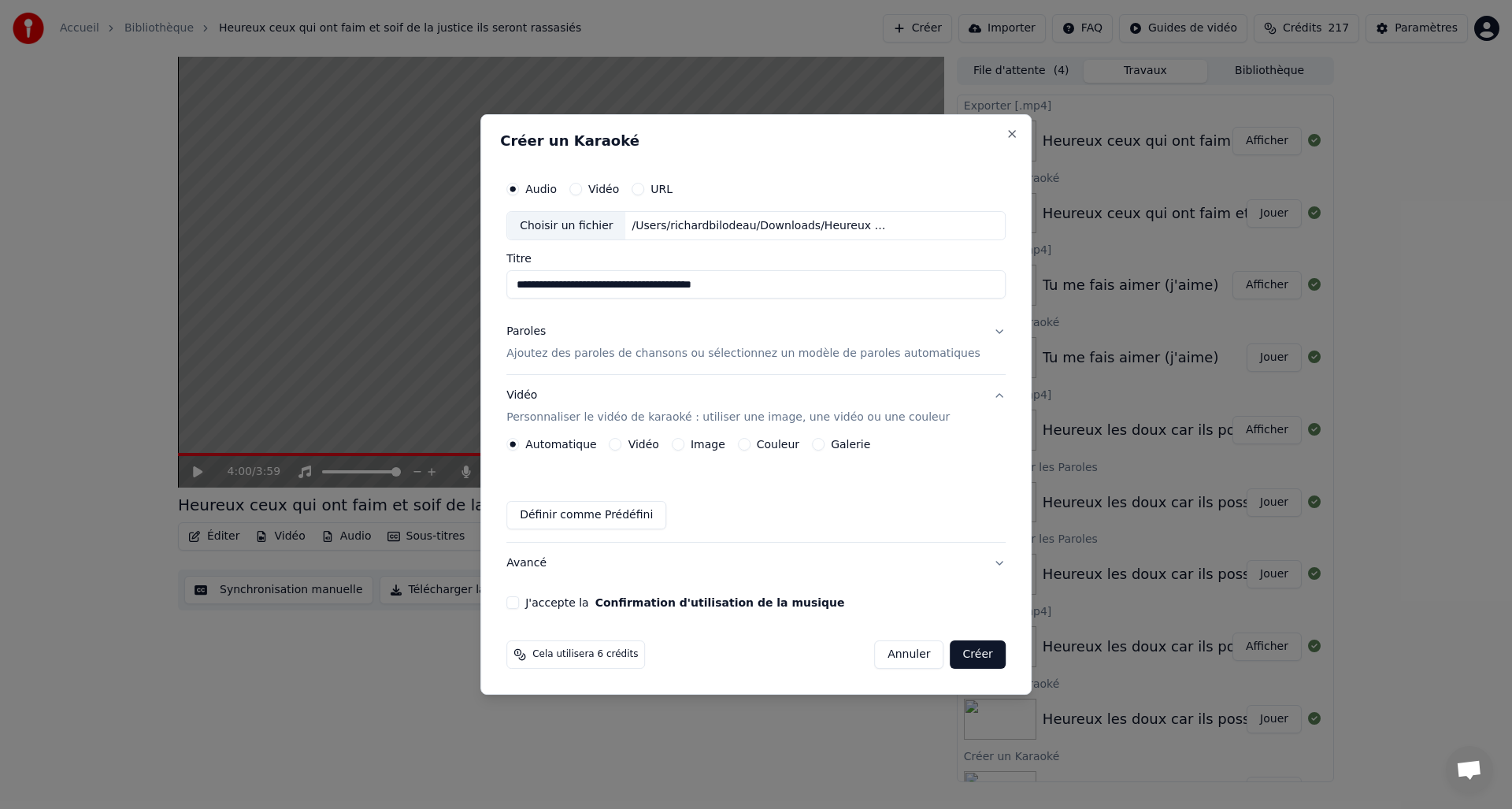
click at [684, 441] on button "Image" at bounding box center [678, 444] width 12 height 12
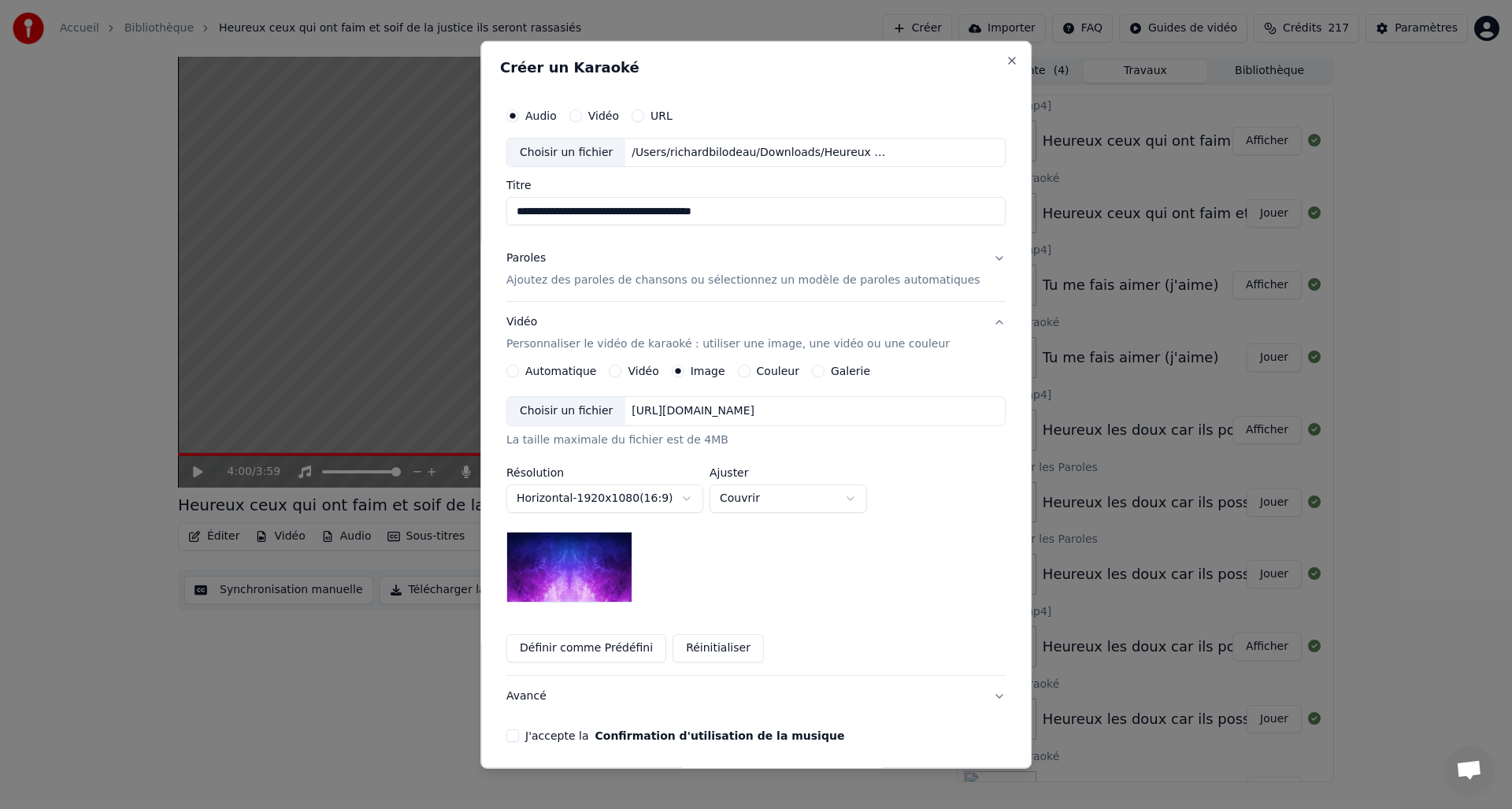
click at [554, 404] on div "Choisir un fichier" at bounding box center [566, 411] width 118 height 28
drag, startPoint x: 524, startPoint y: 738, endPoint x: 522, endPoint y: 727, distance: 11.2
click at [519, 737] on button "J'accepte la Confirmation d'utilisation de la musique" at bounding box center [512, 735] width 12 height 12
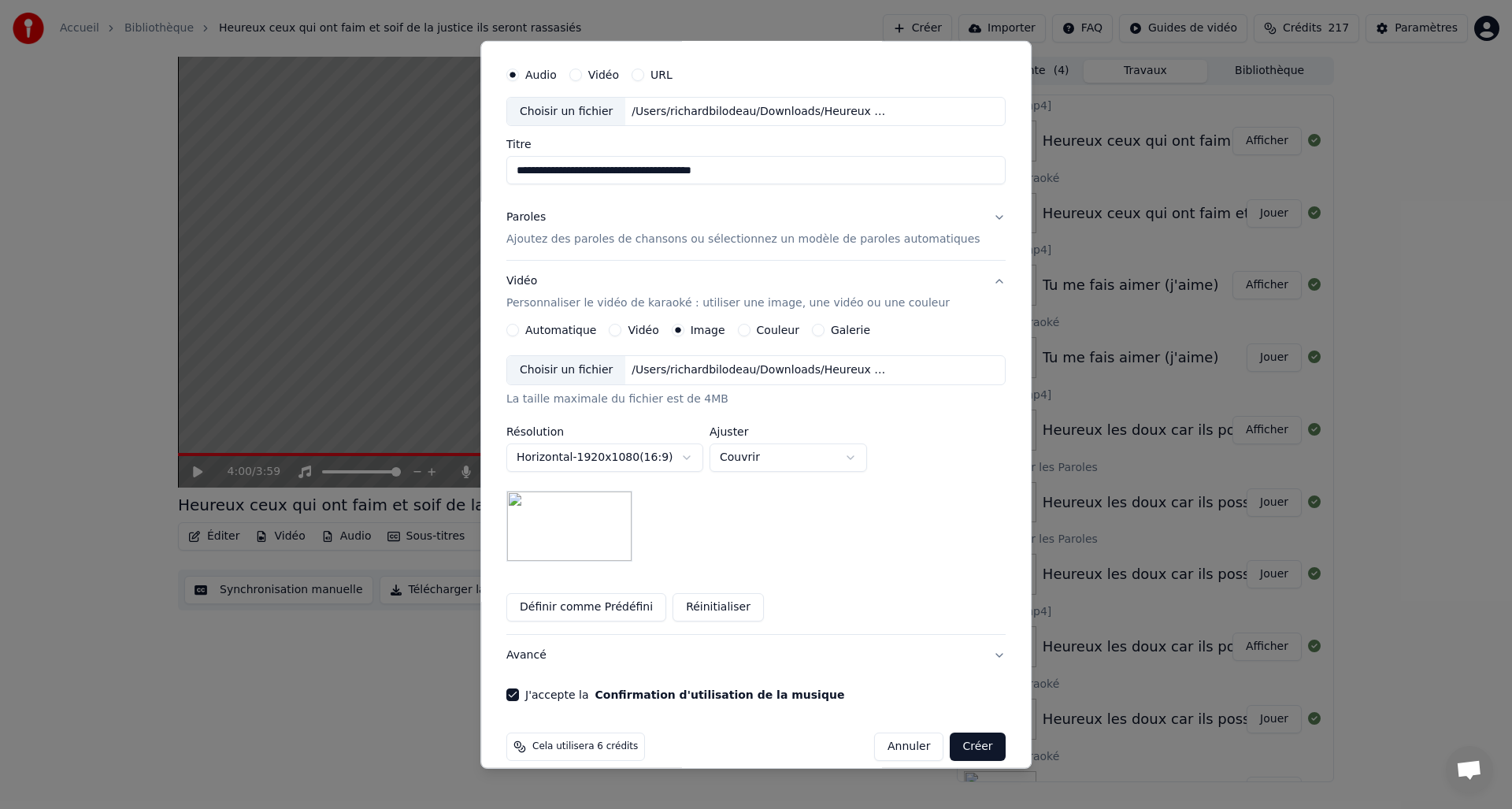
scroll to position [59, 0]
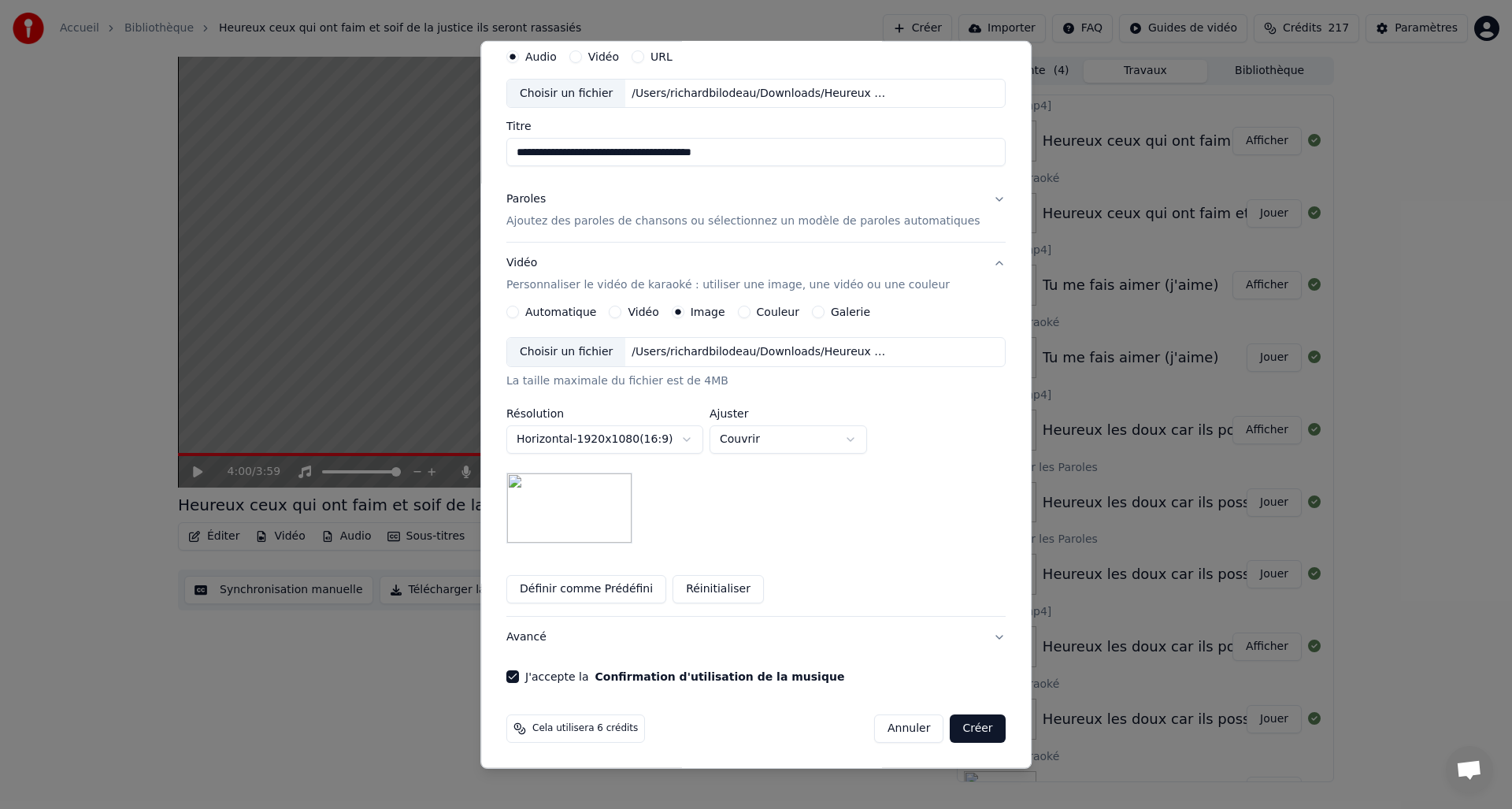
click at [964, 727] on button "Créer" at bounding box center [978, 729] width 55 height 28
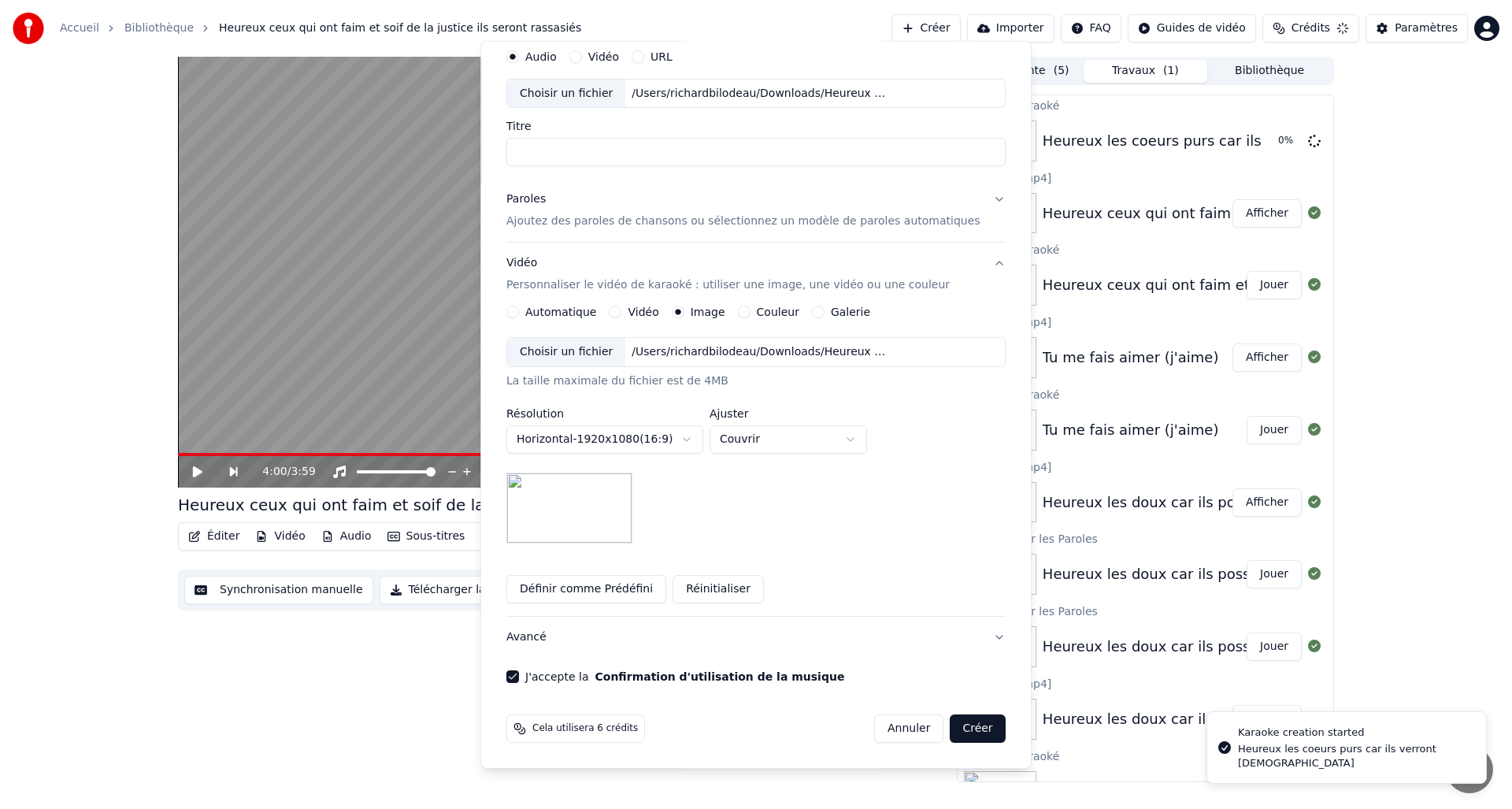
scroll to position [0, 0]
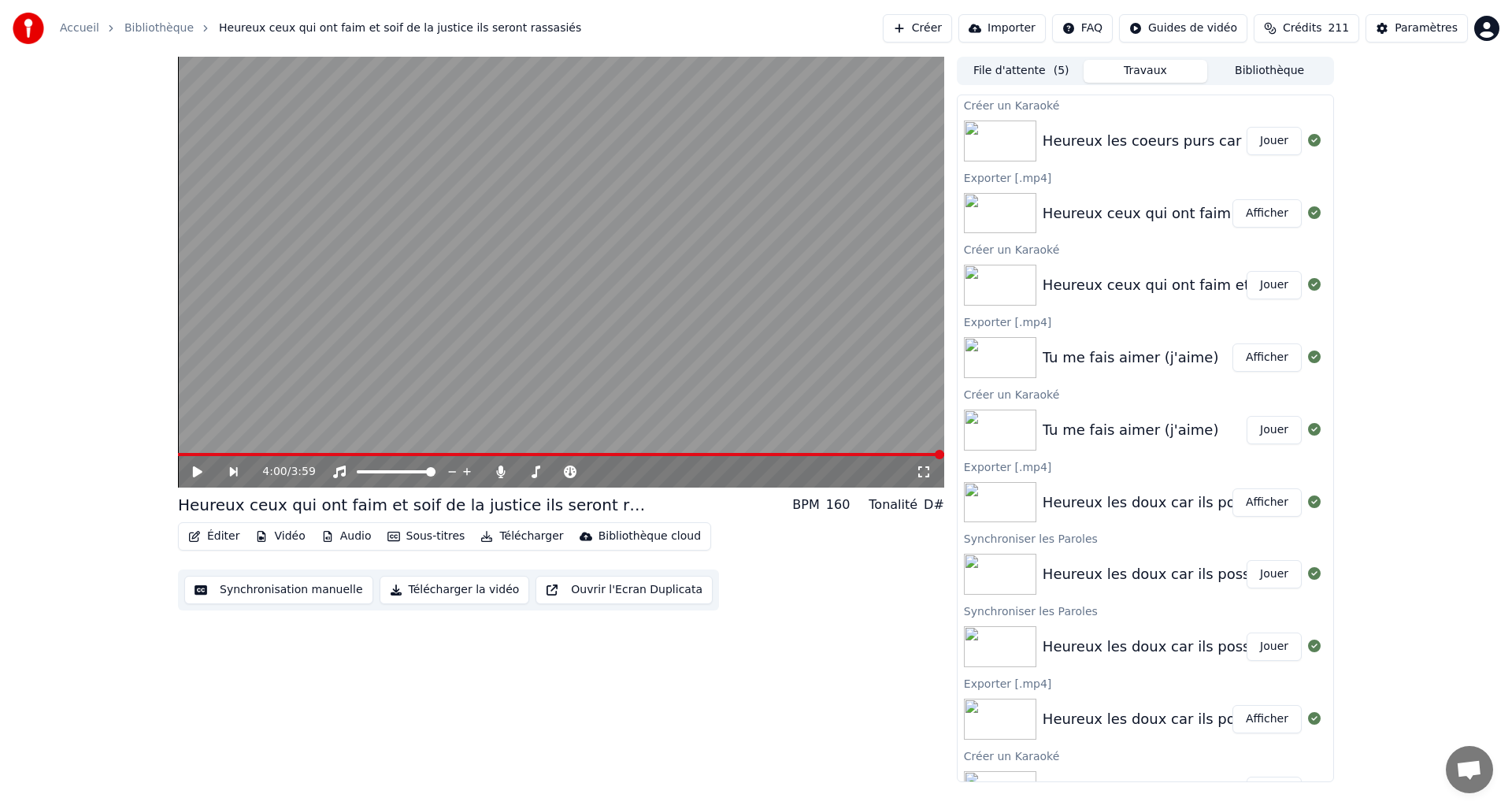
click at [1272, 139] on button "Jouer" at bounding box center [1274, 141] width 55 height 28
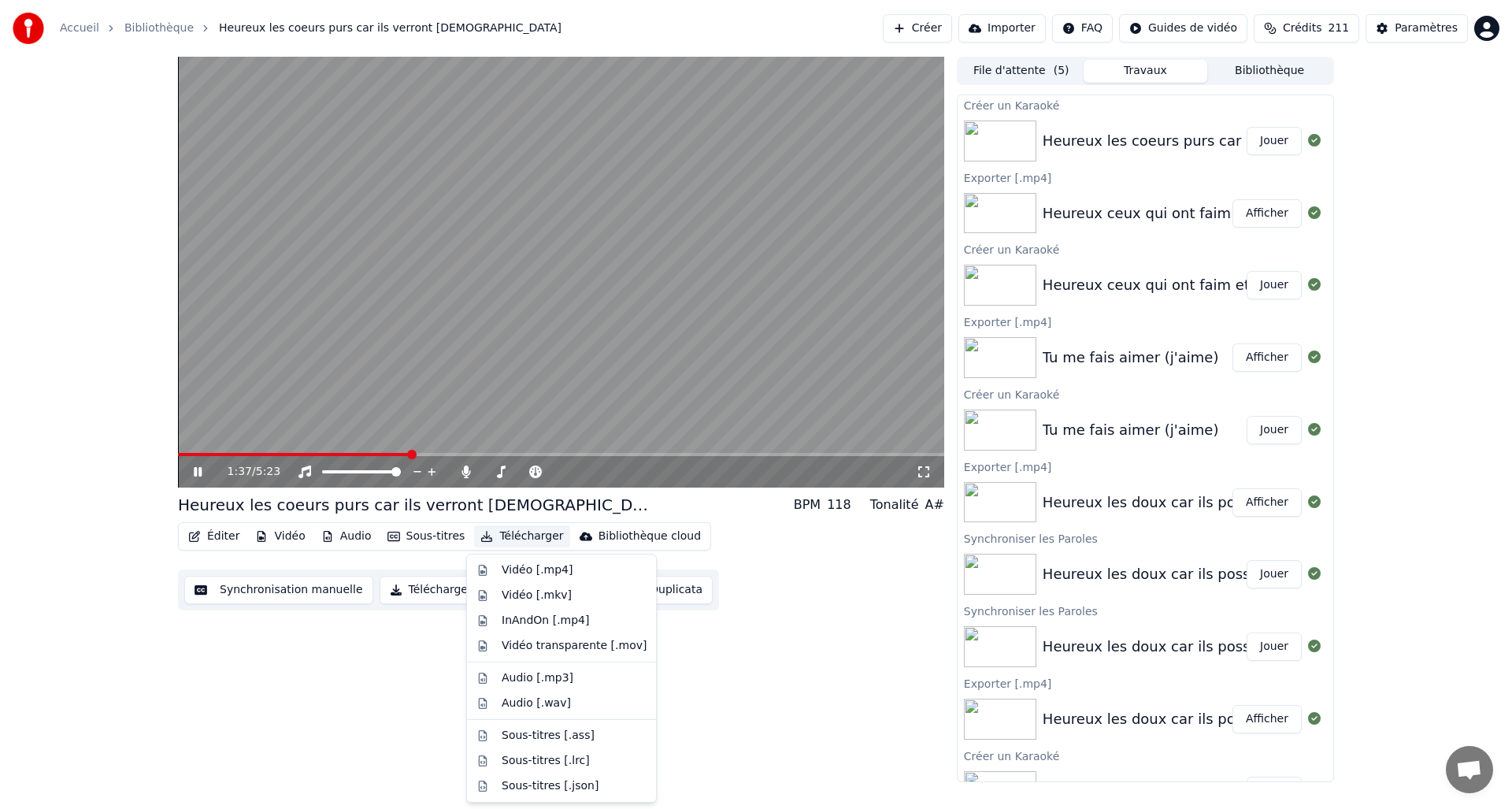
click at [516, 536] on button "Télécharger" at bounding box center [521, 536] width 95 height 22
click at [523, 564] on div "Vidéo [.mp4]" at bounding box center [537, 570] width 70 height 16
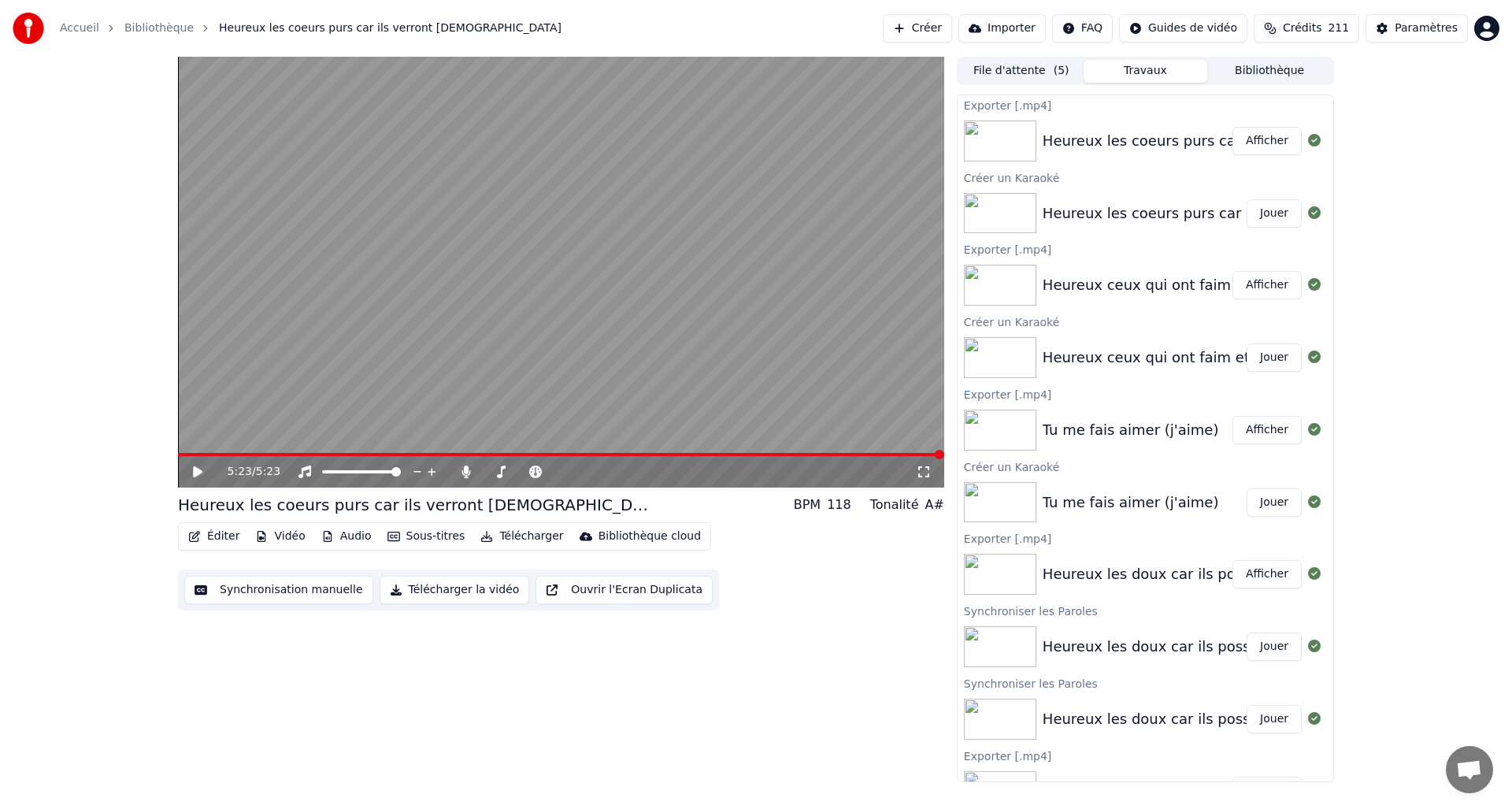
click at [1274, 145] on button "Afficher" at bounding box center [1267, 141] width 70 height 28
